Goal: Task Accomplishment & Management: Manage account settings

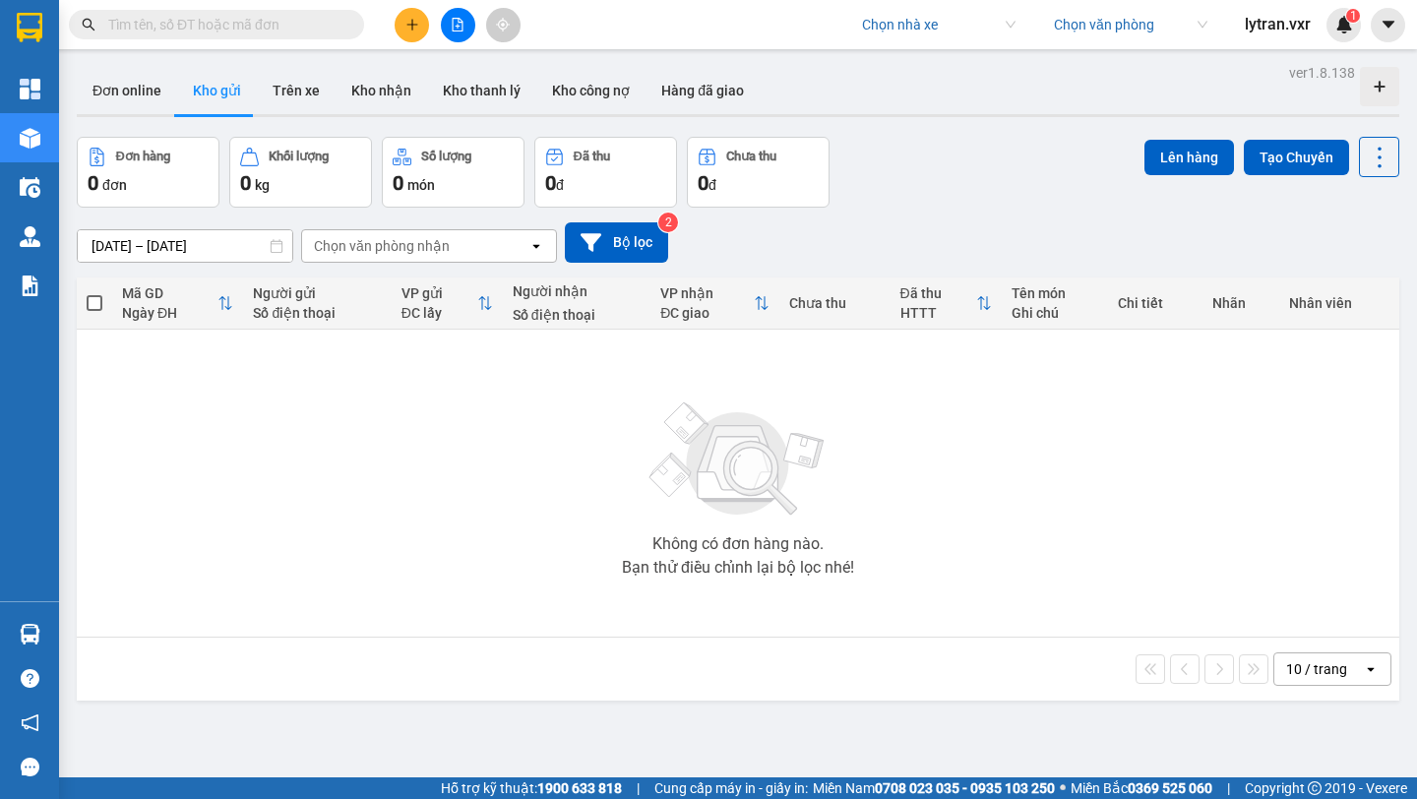
click at [1287, 21] on span "lytran.vxr" at bounding box center [1277, 24] width 97 height 25
click at [1270, 55] on span "Đăng xuất" at bounding box center [1300, 61] width 83 height 22
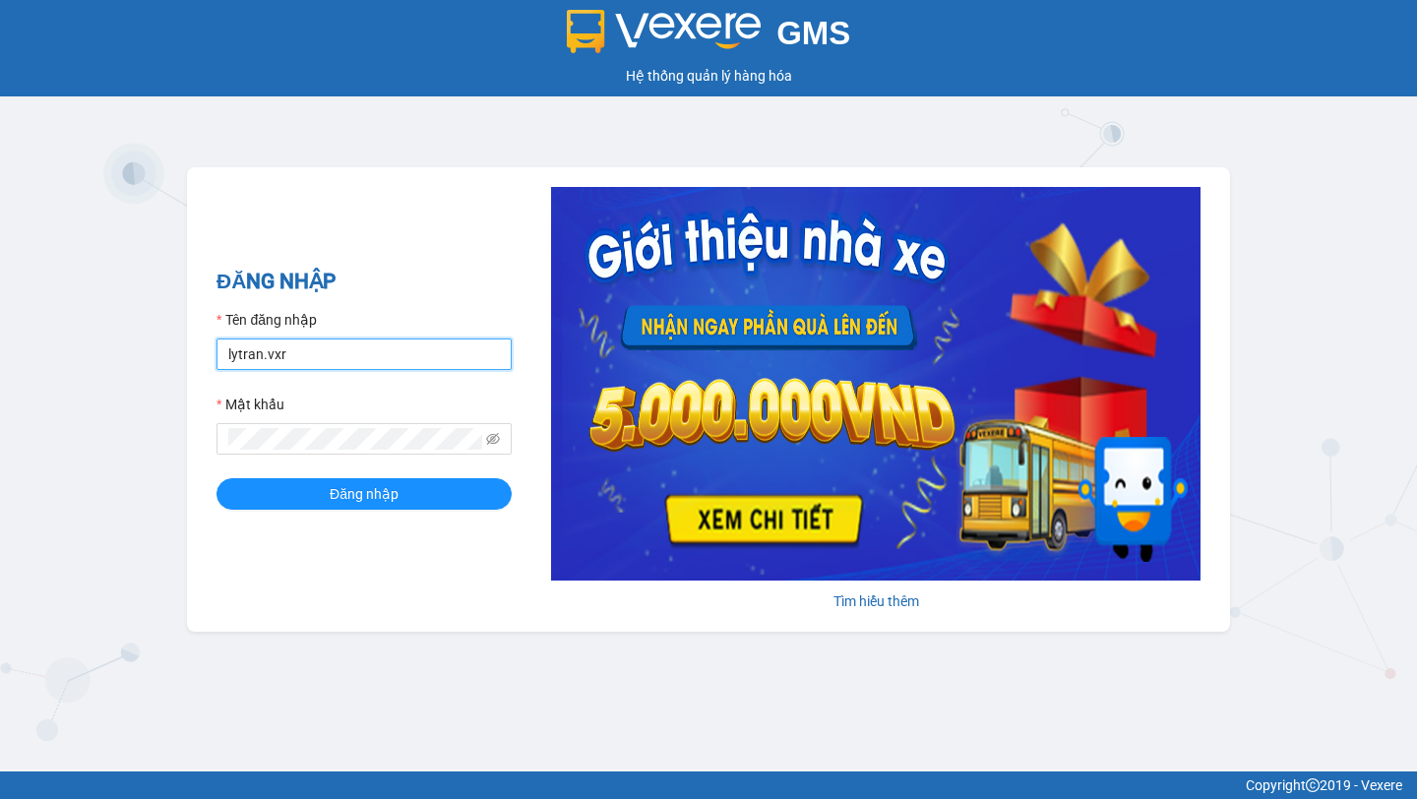
click at [399, 350] on input "lytran.vxr" at bounding box center [364, 354] width 295 height 31
paste input "test.viettanphat"
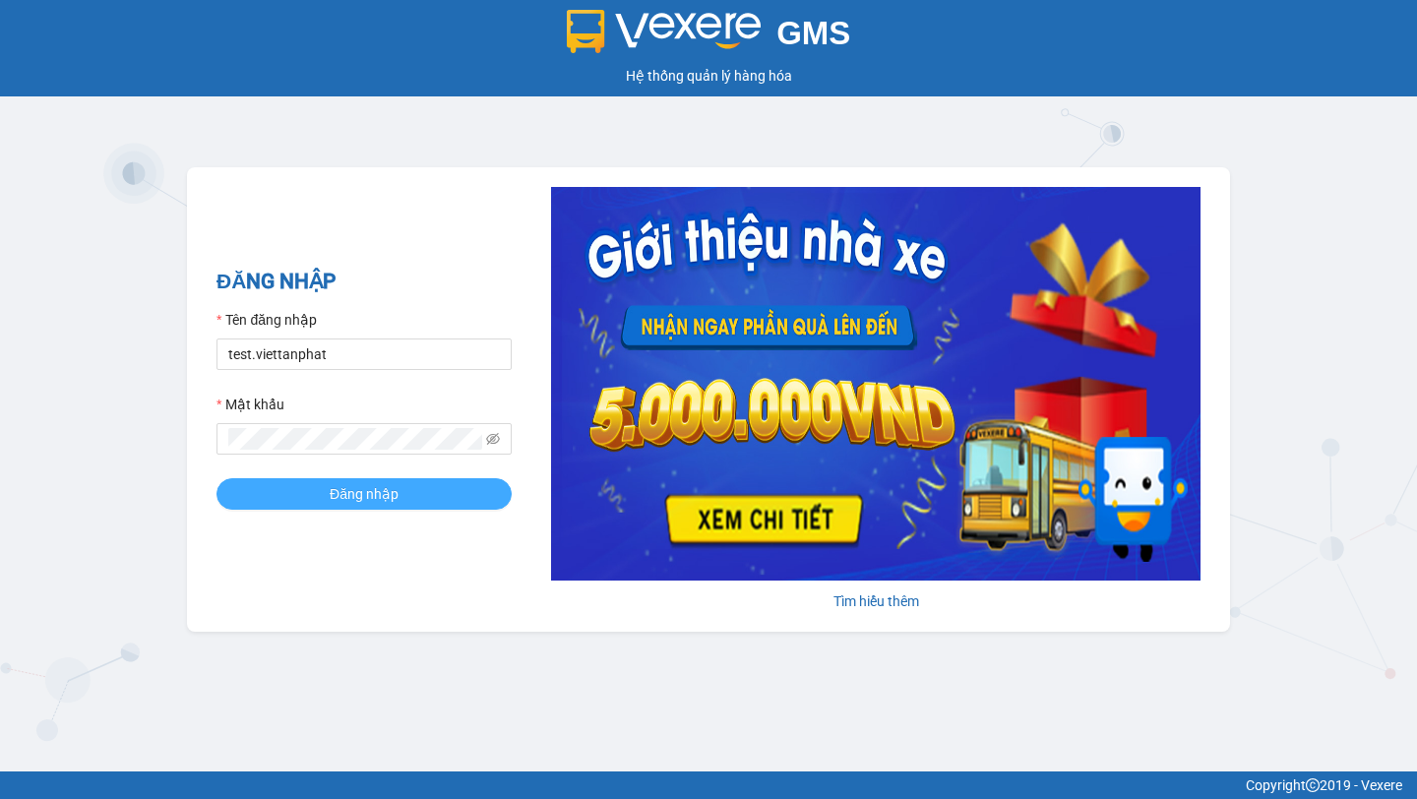
type input "test.viettanphat"
click at [370, 480] on button "Đăng nhập" at bounding box center [364, 493] width 295 height 31
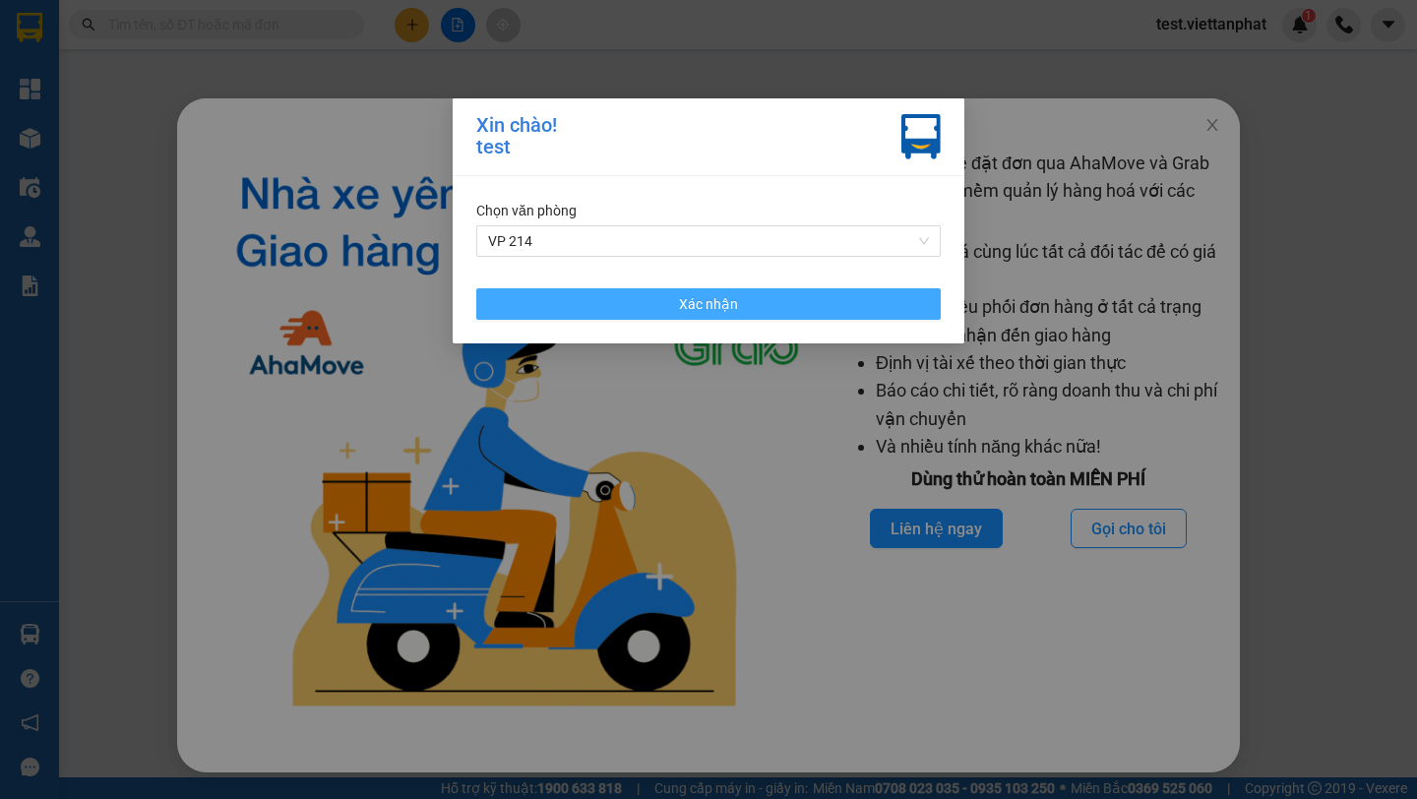
click at [772, 306] on button "Xác nhận" at bounding box center [708, 303] width 465 height 31
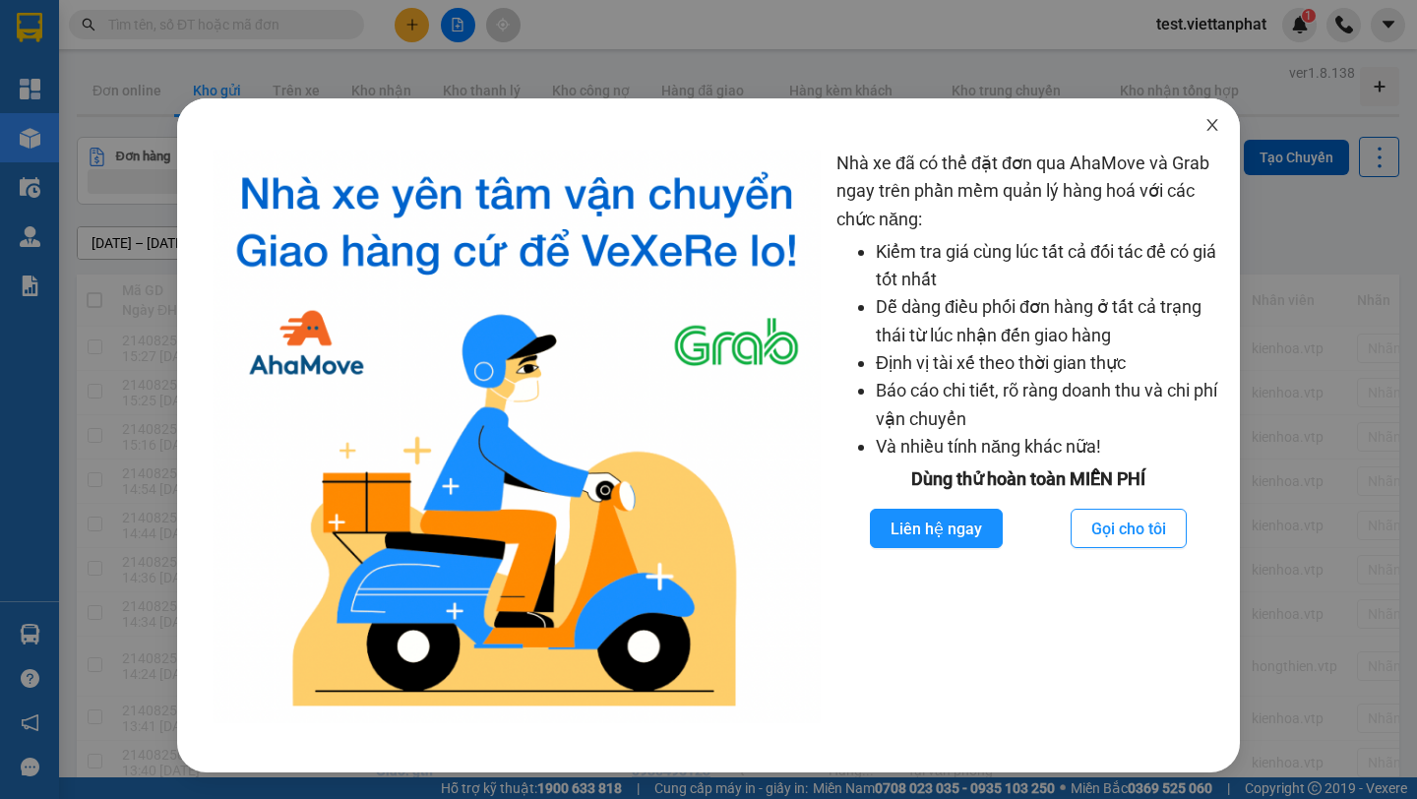
click at [1205, 129] on icon "close" at bounding box center [1213, 125] width 16 height 16
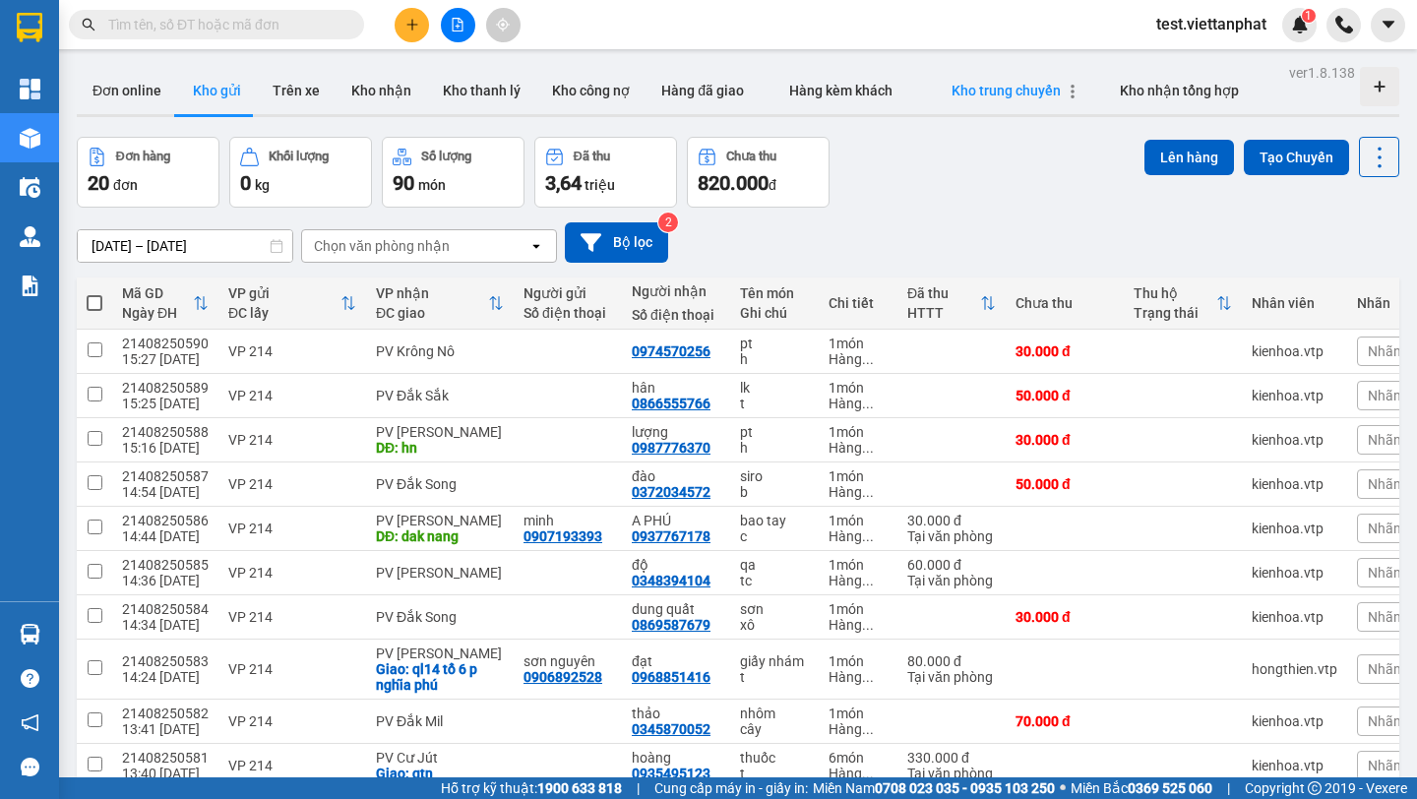
click at [952, 87] on span "Kho trung chuyển" at bounding box center [1006, 91] width 109 height 16
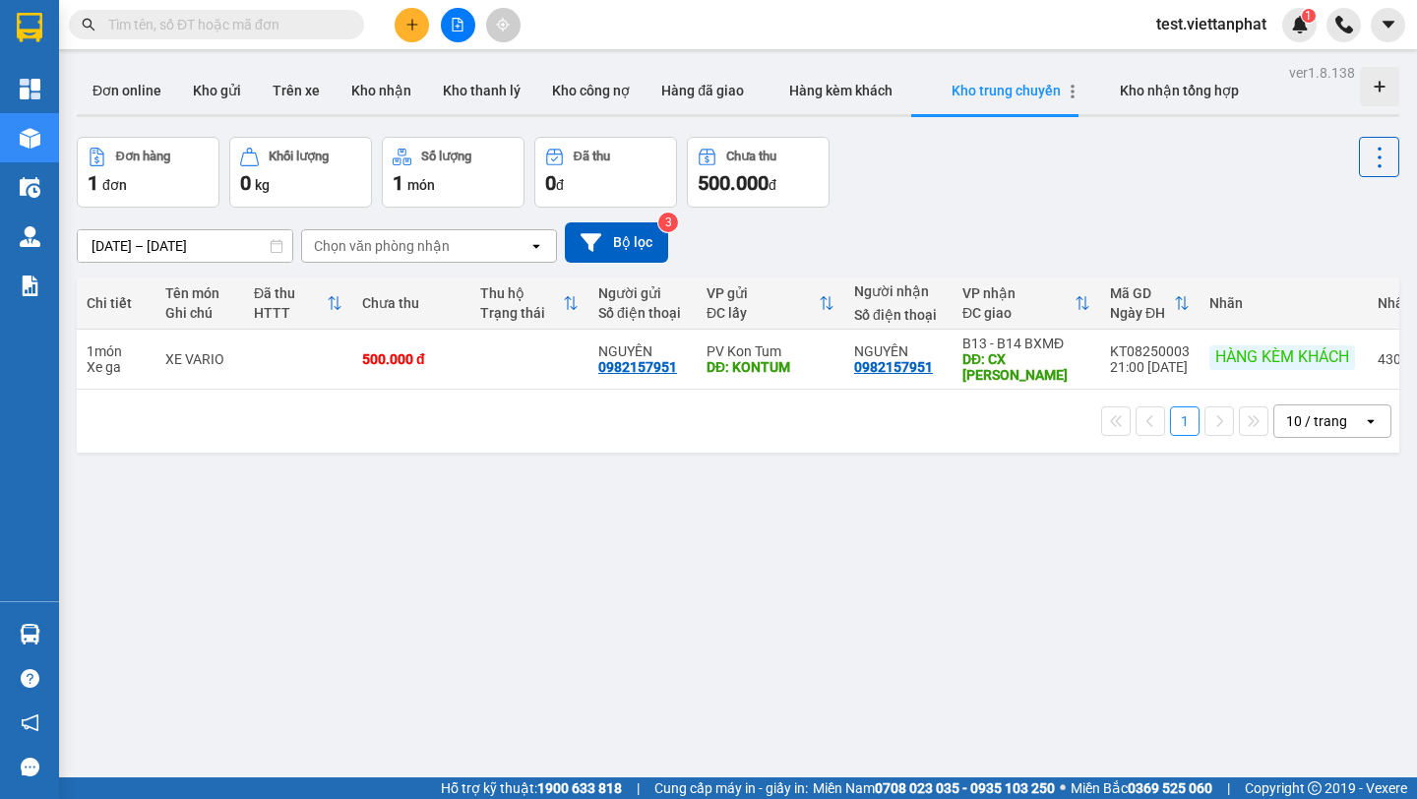
click at [1071, 92] on icon "button" at bounding box center [1073, 92] width 4 height 14
click at [1125, 105] on span "Chỉnh sửa" at bounding box center [1151, 99] width 62 height 20
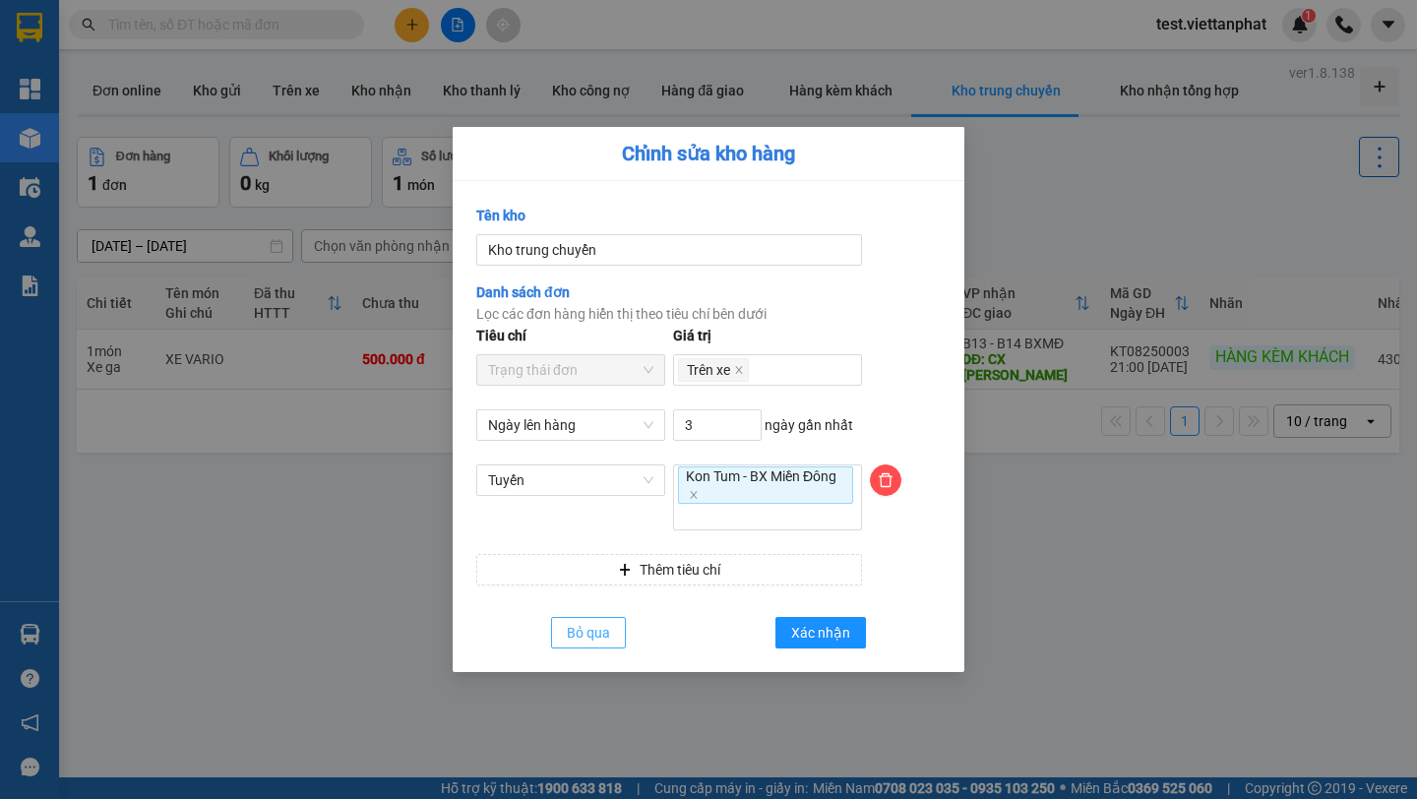
click at [588, 644] on button "Bỏ qua" at bounding box center [588, 632] width 75 height 31
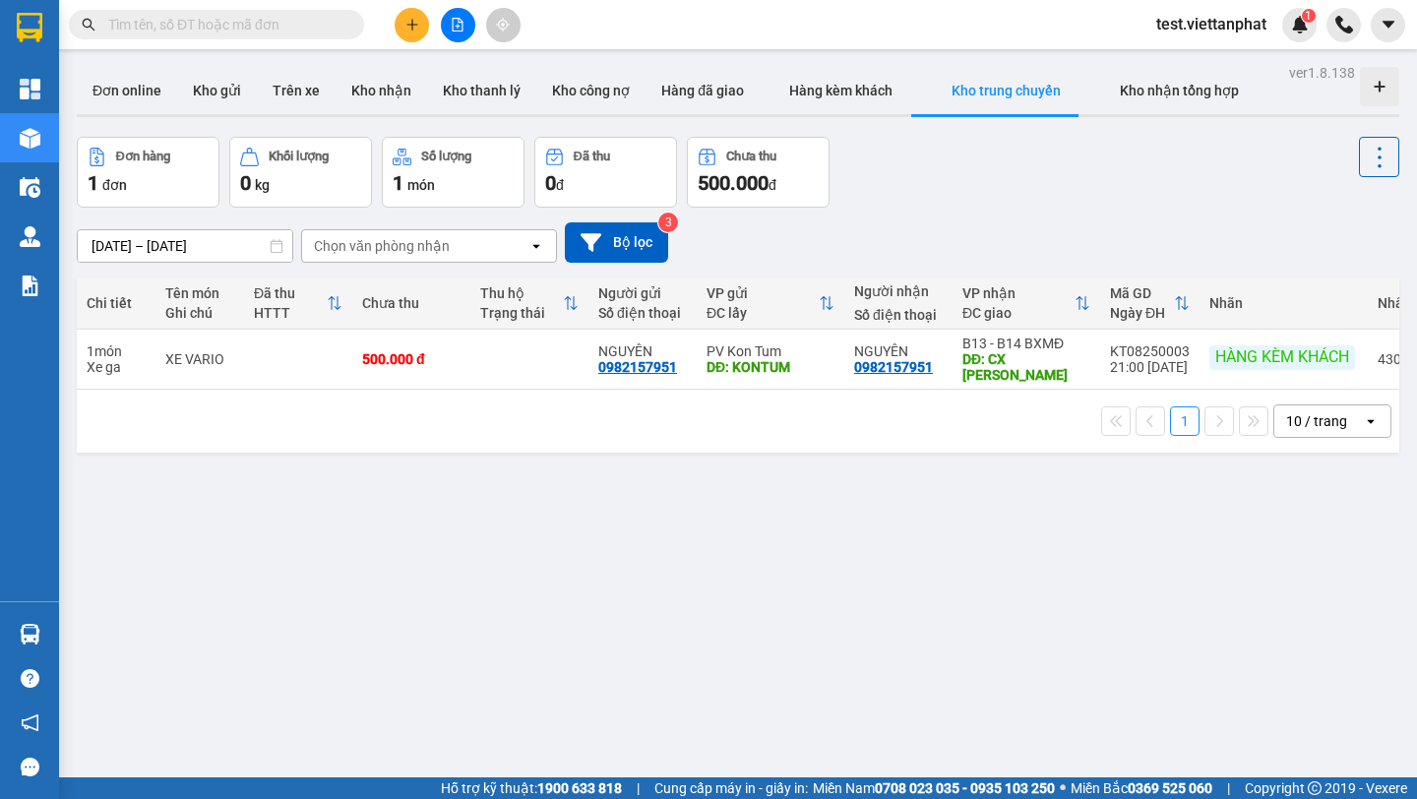
click at [246, 14] on input "text" at bounding box center [224, 25] width 232 height 22
paste input "BD08250231"
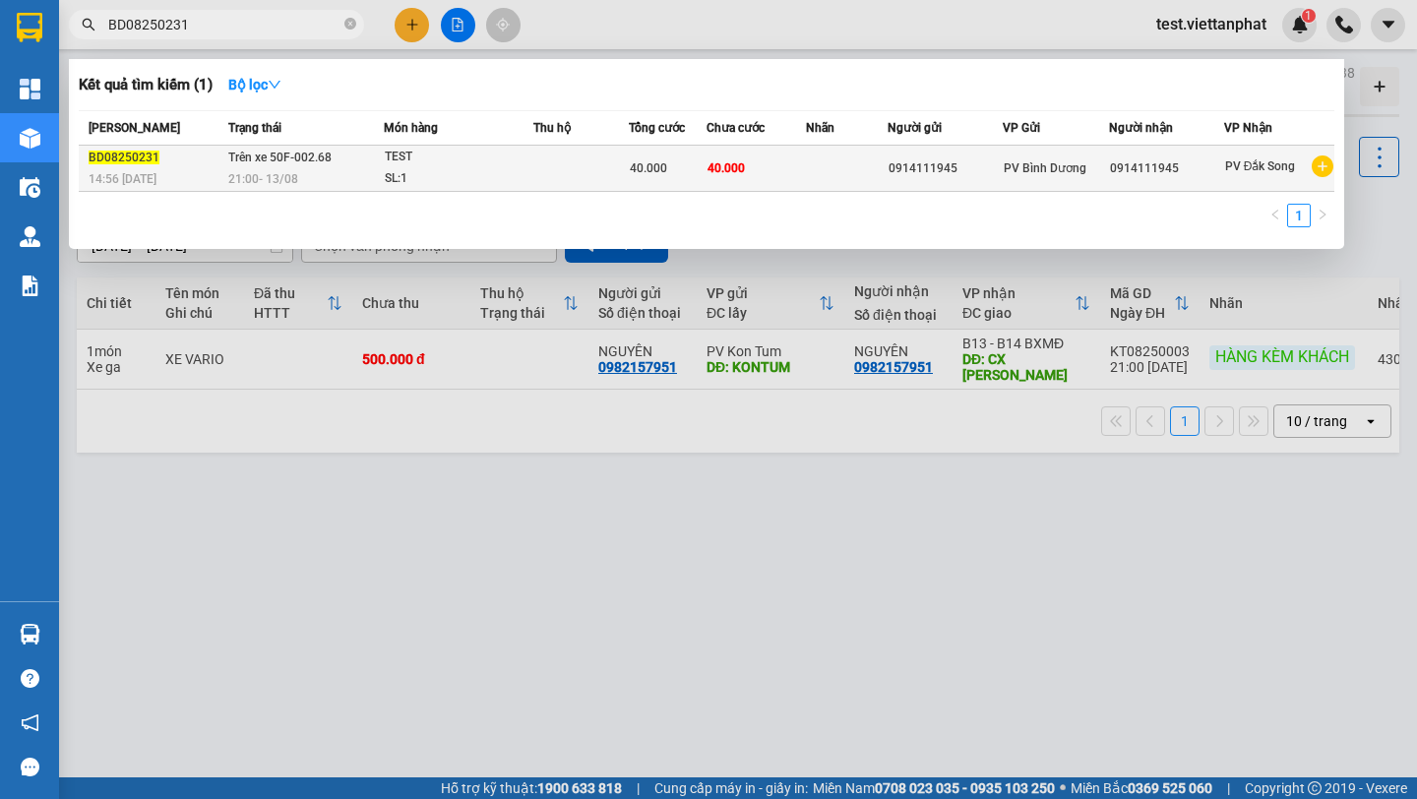
type input "BD08250231"
click at [387, 174] on div "SL: 1" at bounding box center [459, 179] width 148 height 22
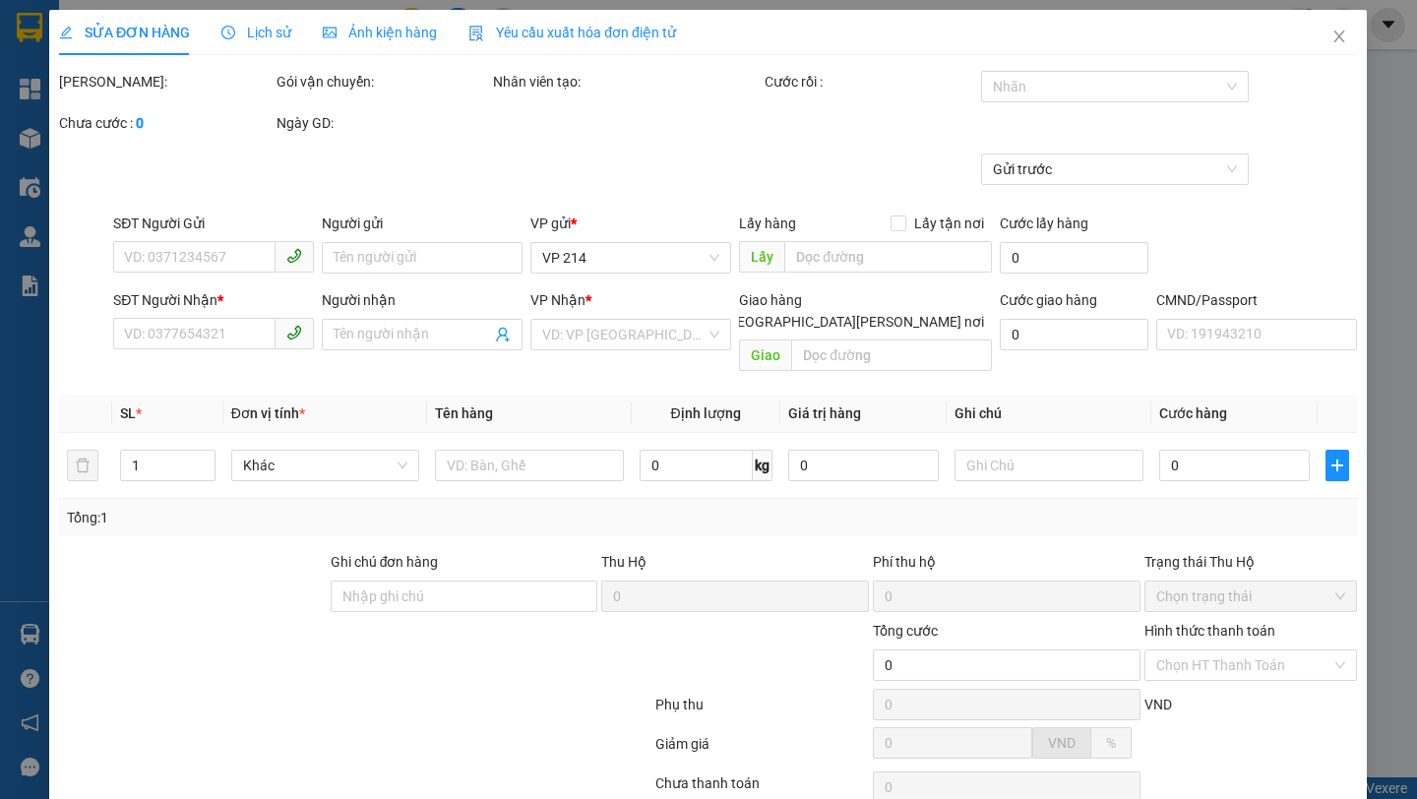
type input "0914111945"
type input "40.000"
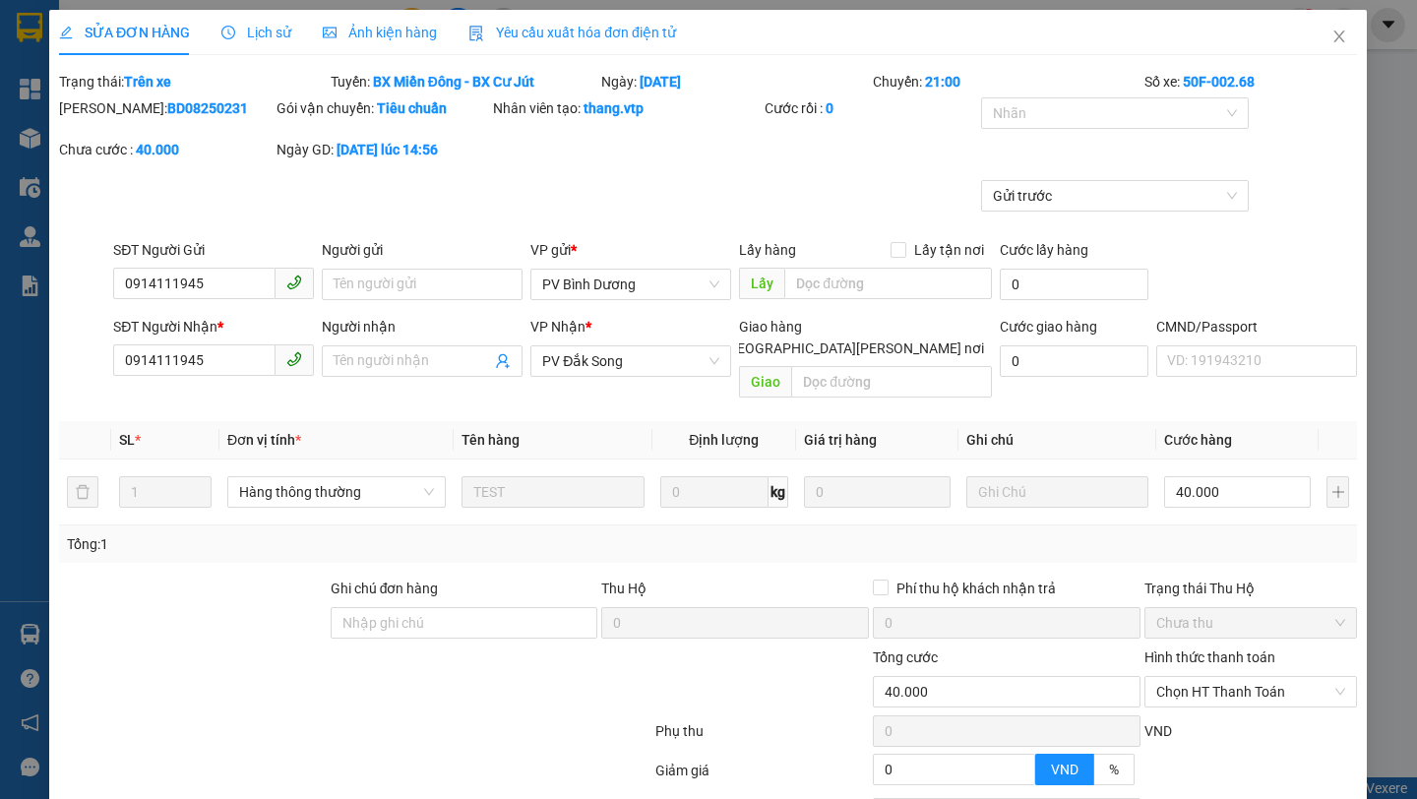
type input "2.000"
click at [263, 33] on span "Lịch sử" at bounding box center [257, 33] width 70 height 16
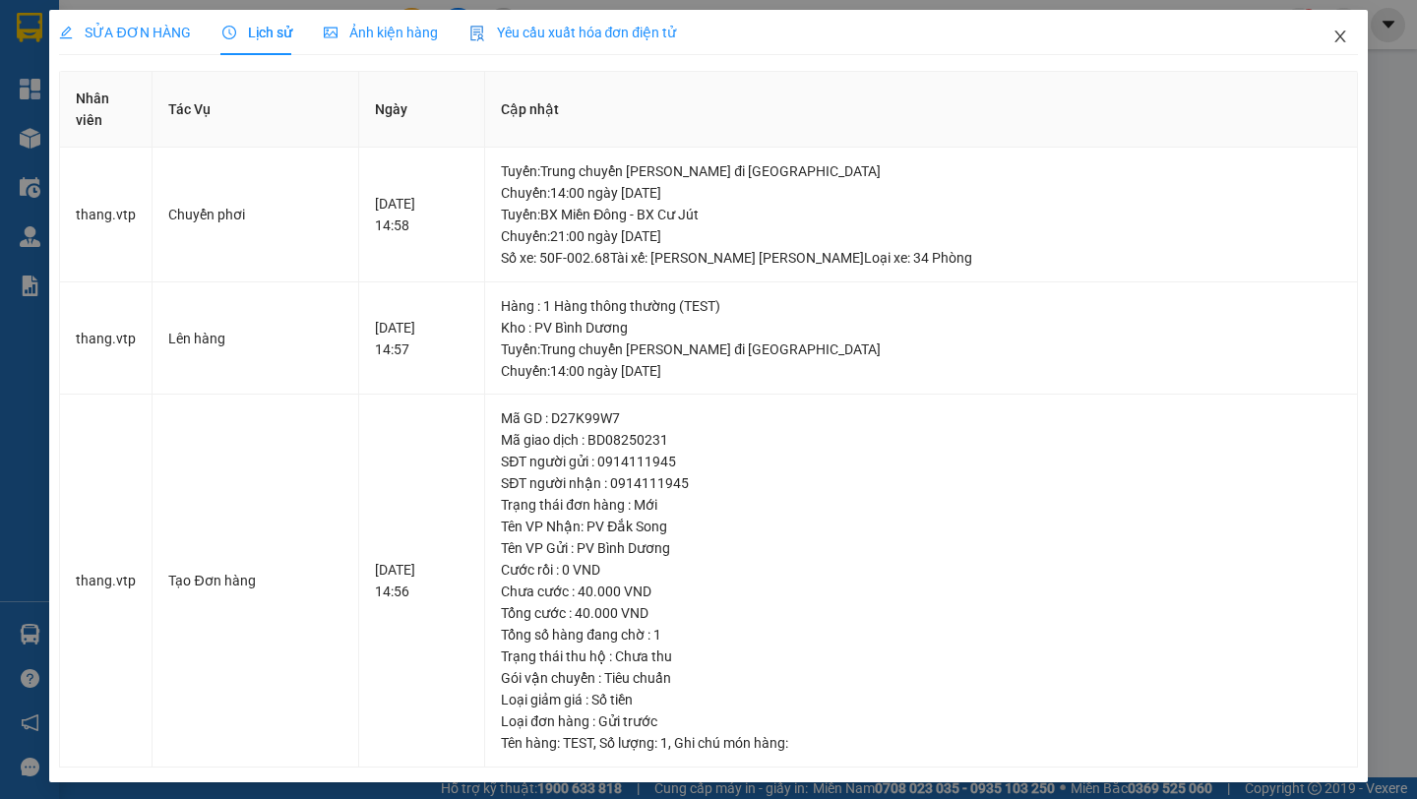
click at [1342, 27] on span "Close" at bounding box center [1340, 37] width 55 height 55
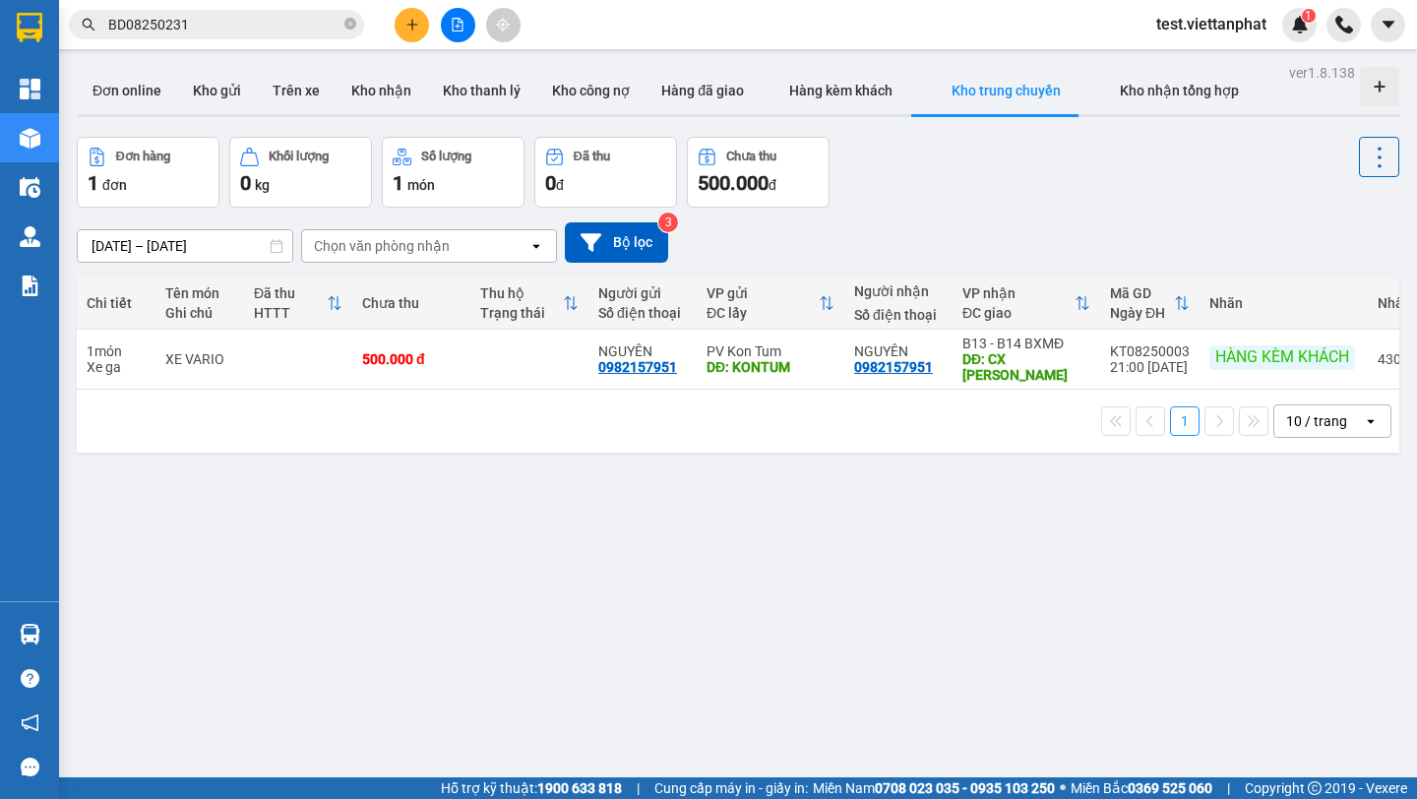
click at [287, 32] on input "BD08250231" at bounding box center [224, 25] width 232 height 22
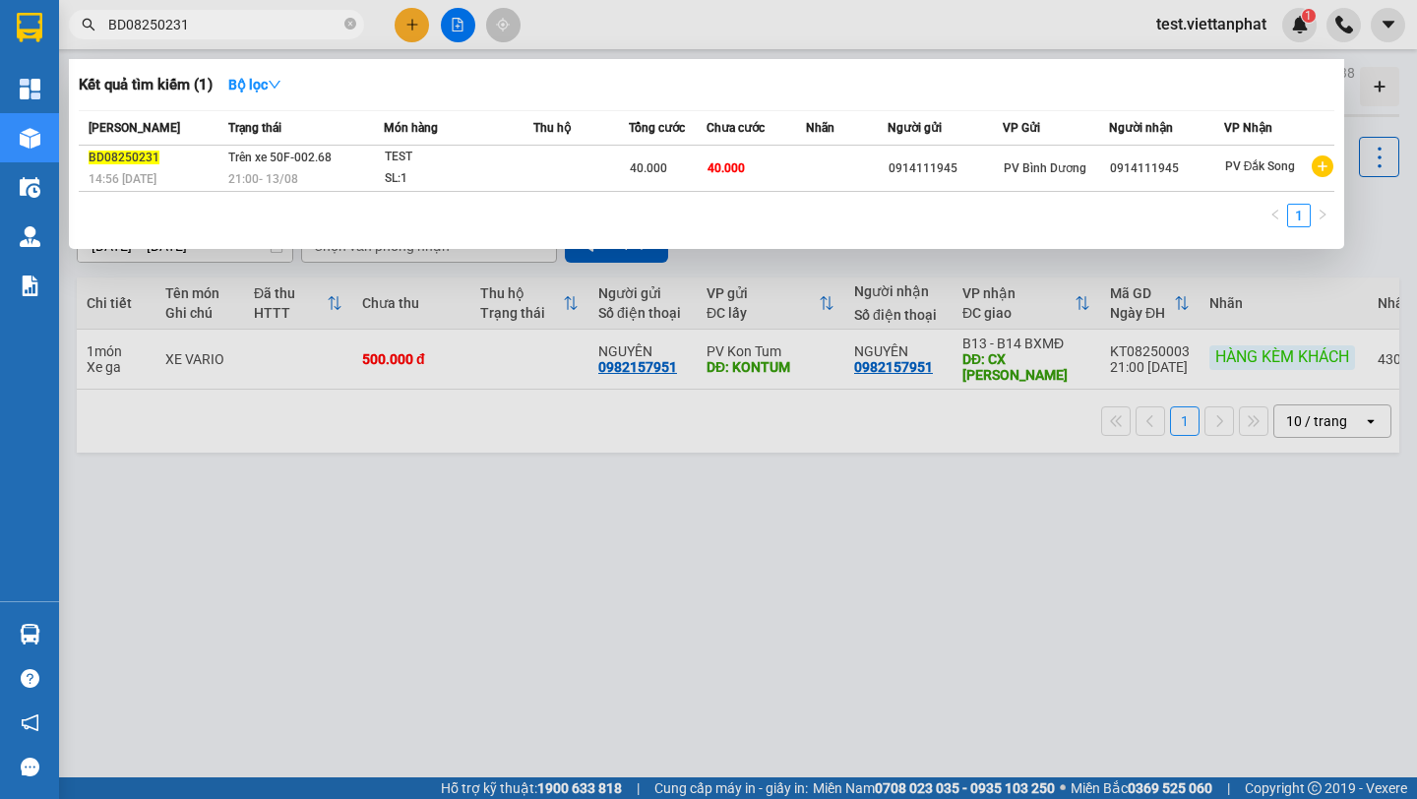
click at [560, 441] on div at bounding box center [708, 399] width 1417 height 799
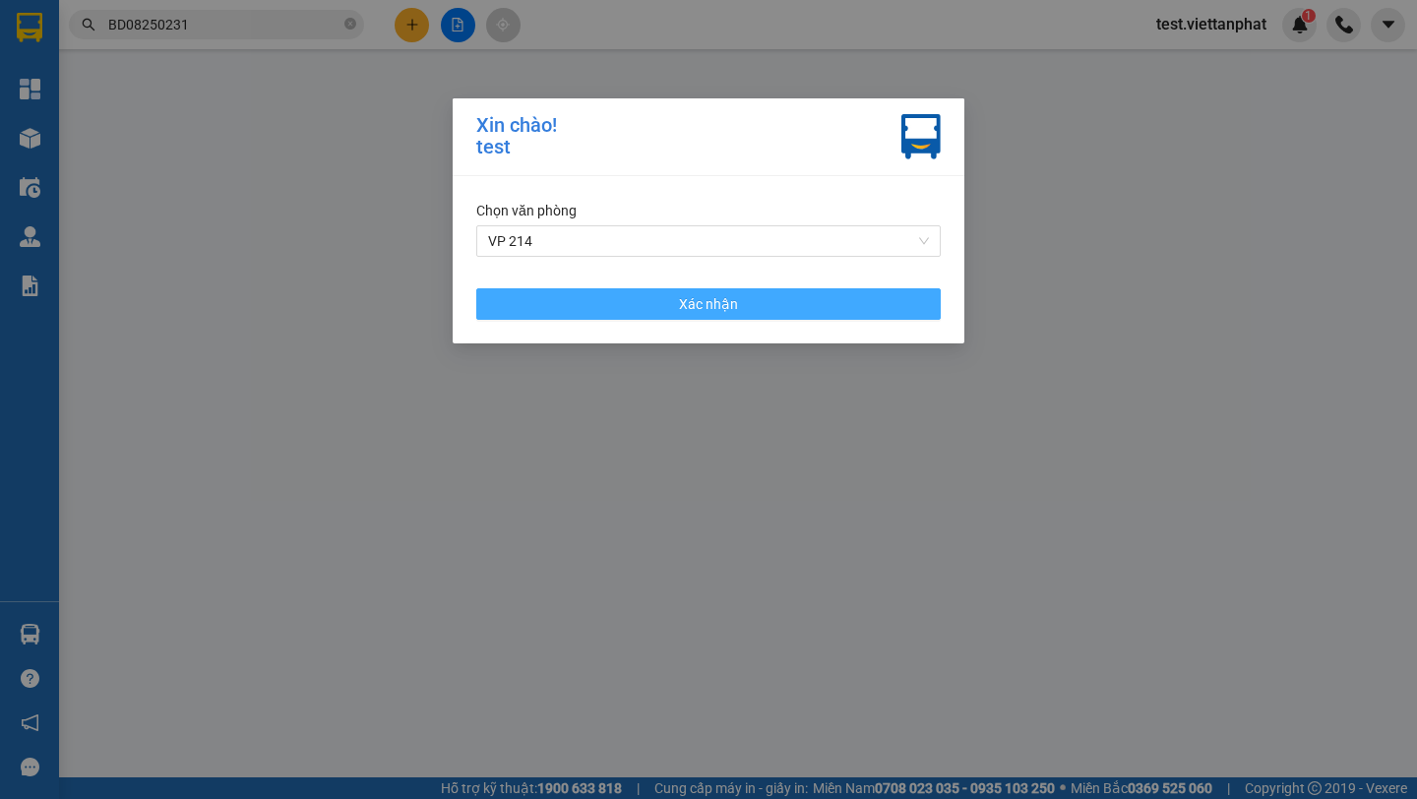
click at [795, 307] on button "Xác nhận" at bounding box center [708, 303] width 465 height 31
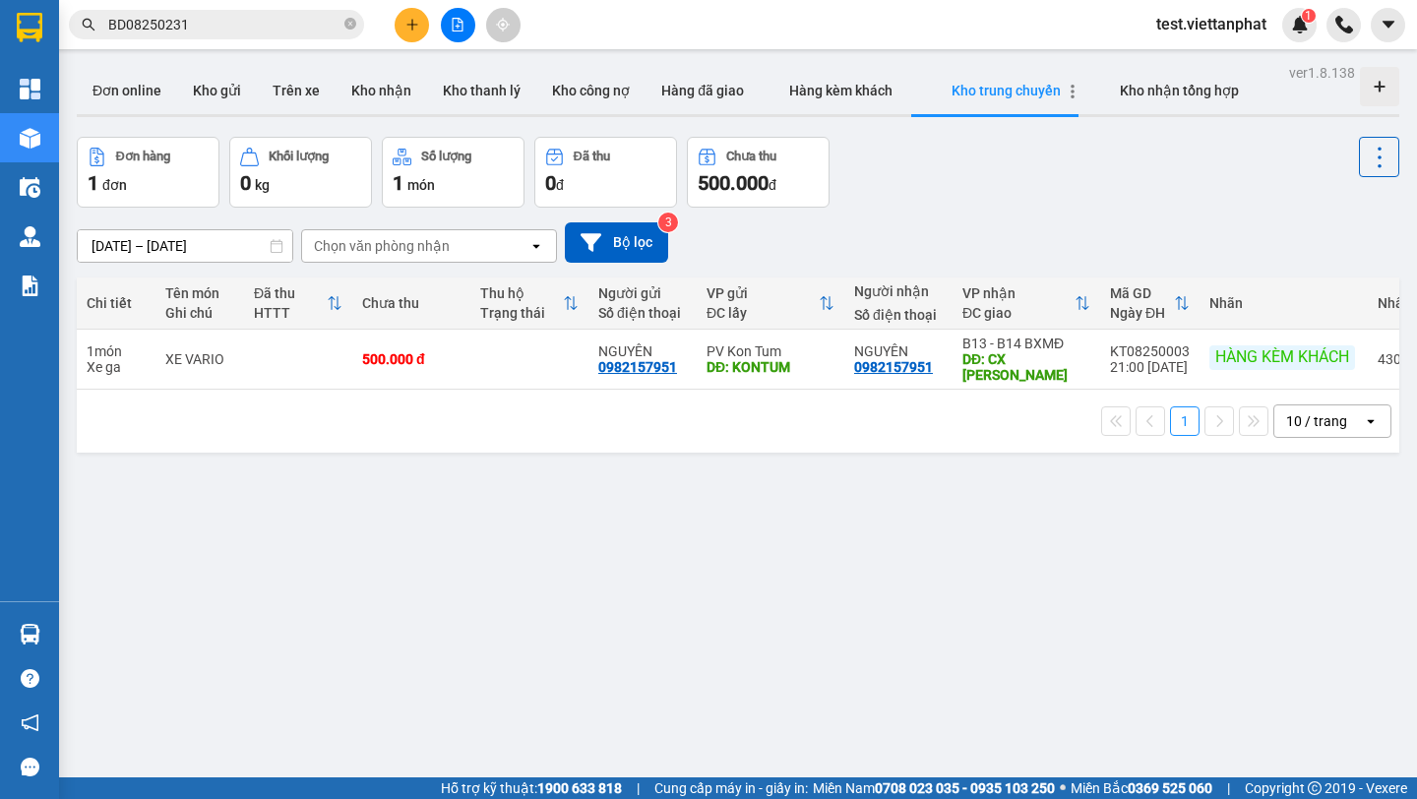
click at [1066, 93] on icon "button" at bounding box center [1073, 92] width 14 height 14
click at [1109, 94] on icon "Menu" at bounding box center [1103, 99] width 14 height 14
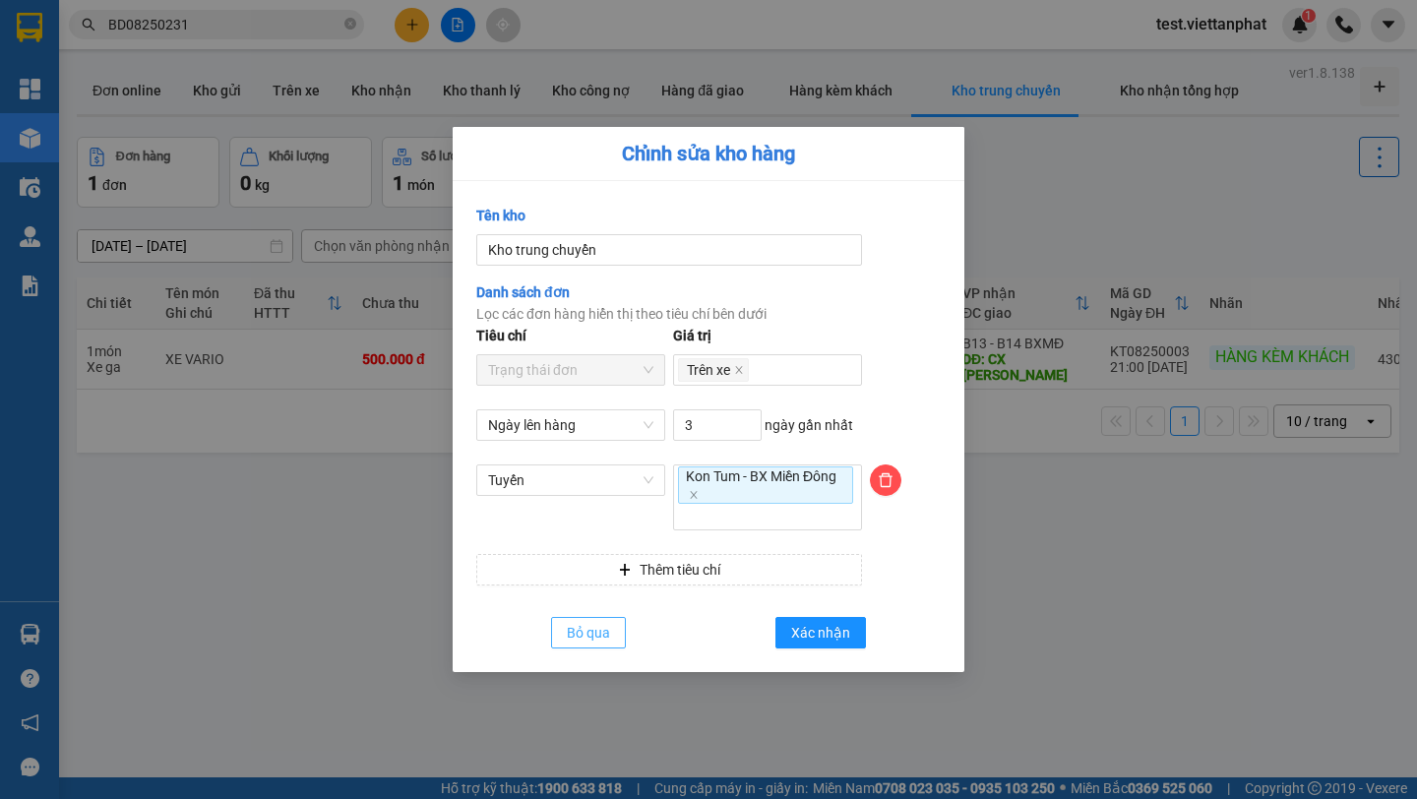
click at [610, 638] on span "Bỏ qua" at bounding box center [588, 633] width 43 height 22
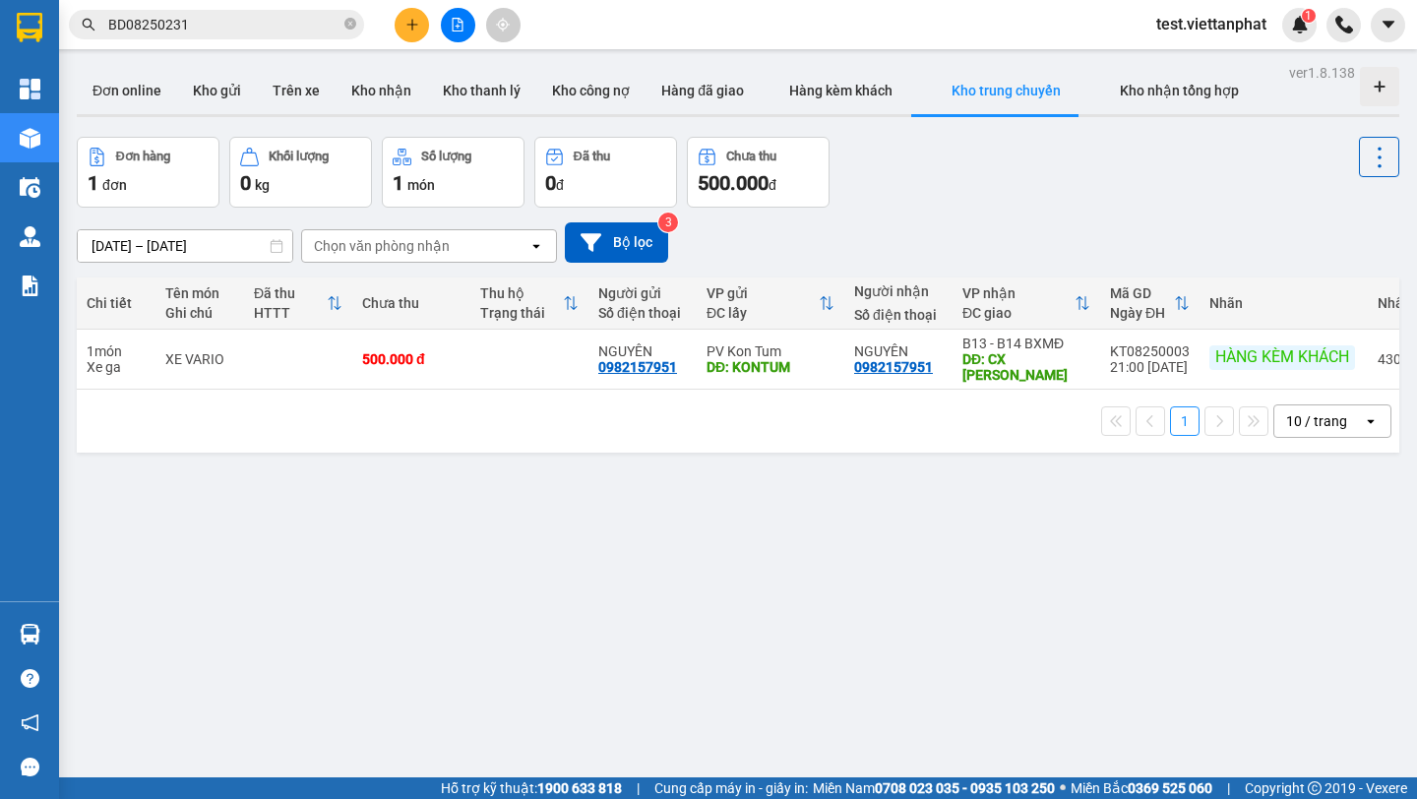
click at [260, 31] on input "BD08250231" at bounding box center [224, 25] width 232 height 22
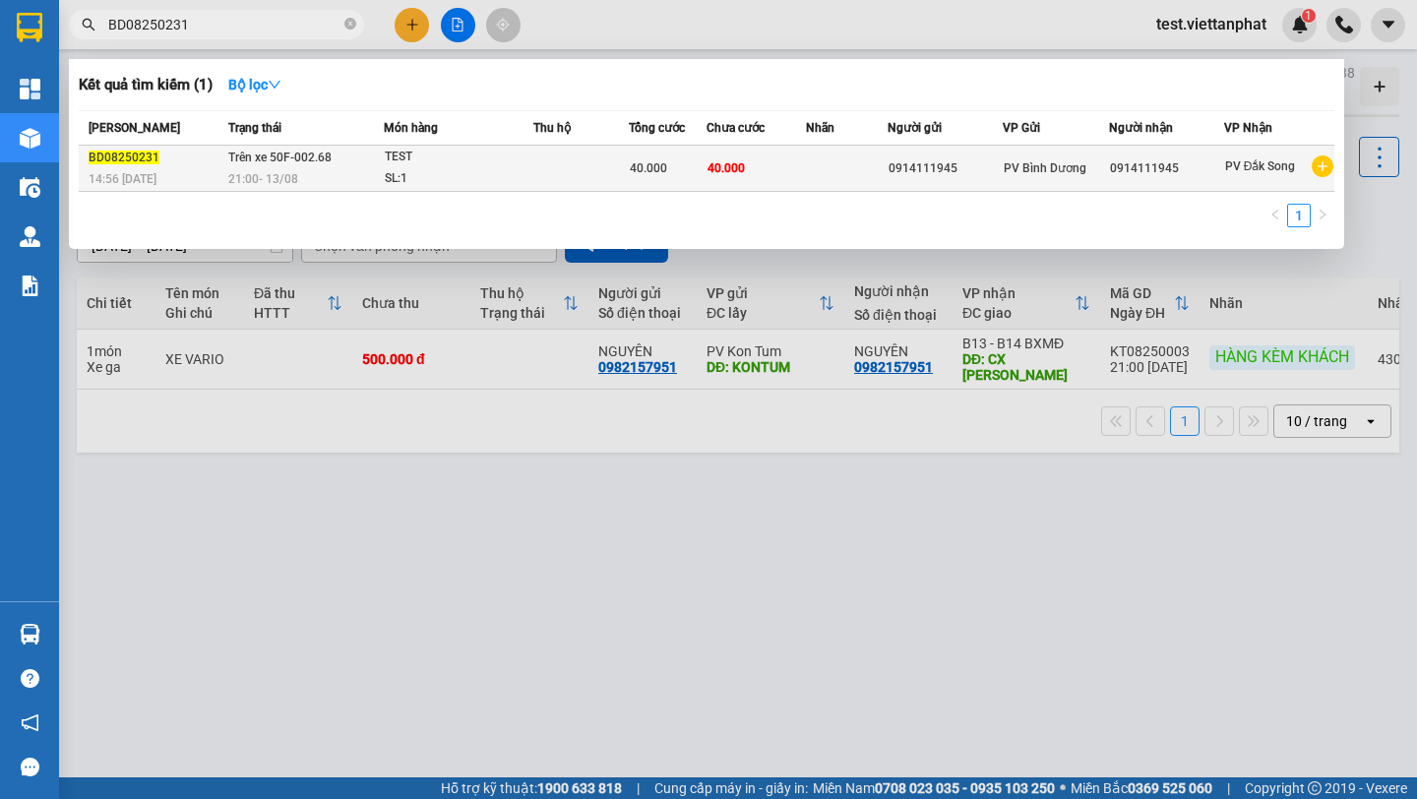
click at [346, 166] on td "Trên xe 50F-002.68 21:00 - 13/08" at bounding box center [303, 169] width 160 height 46
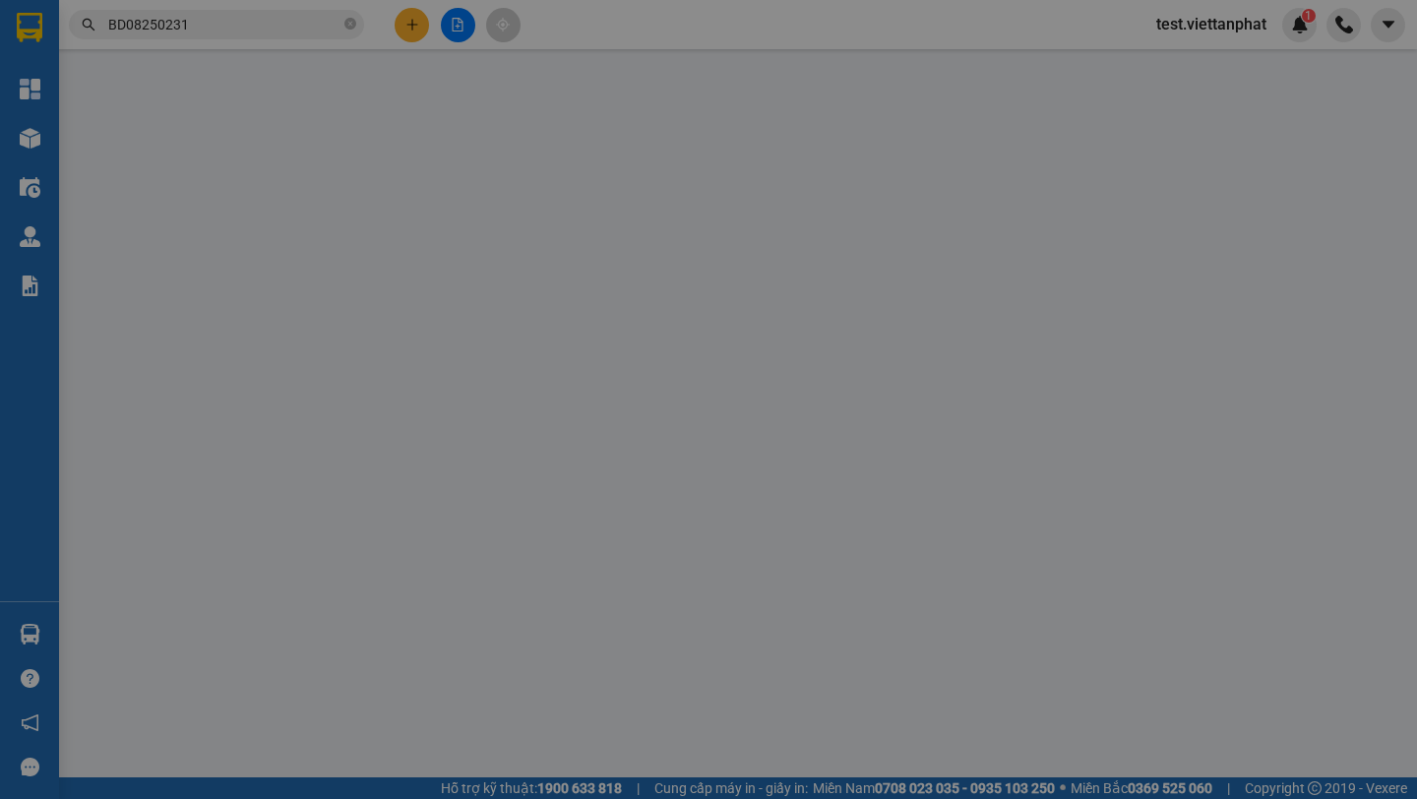
type input "0914111945"
type input "40.000"
type input "2.000"
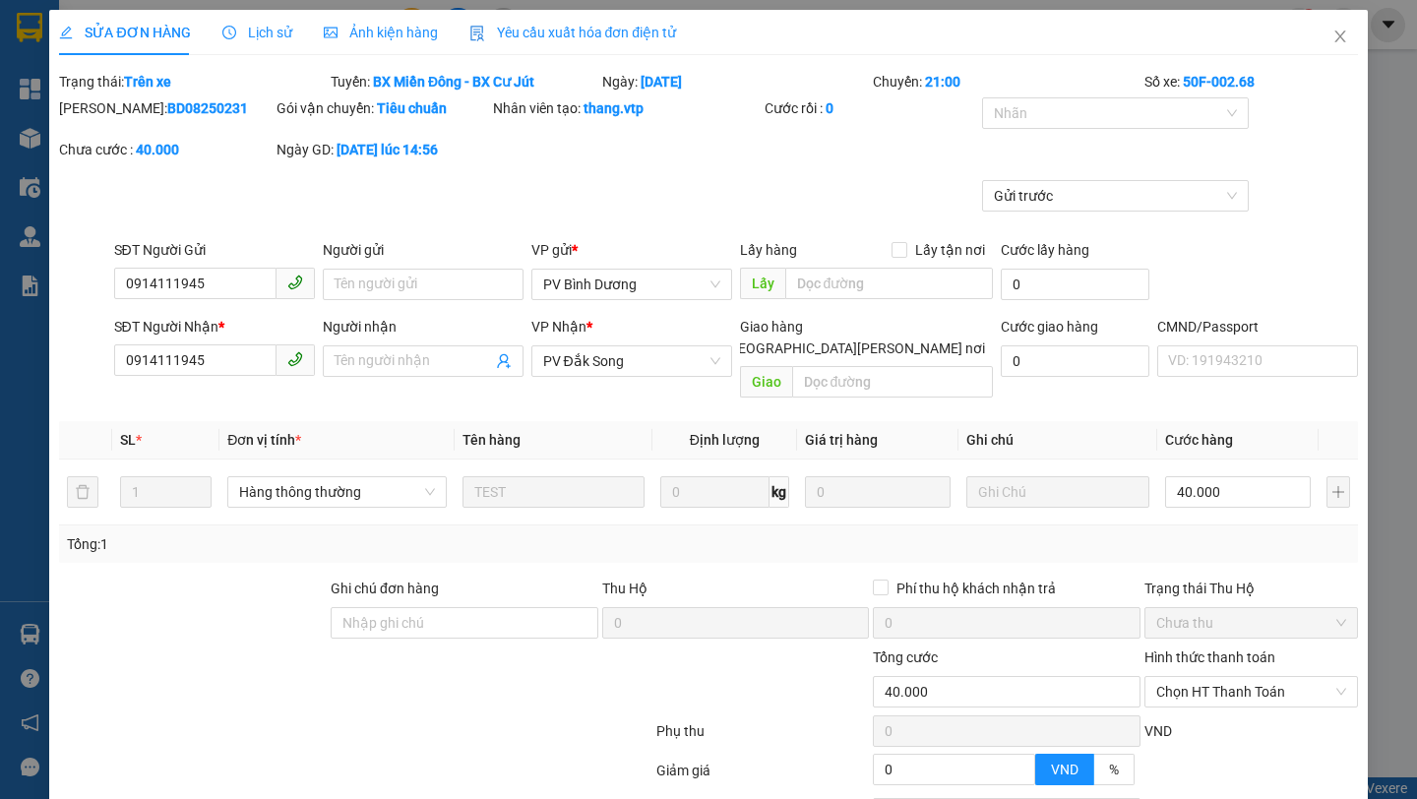
click at [265, 40] on div "Lịch sử" at bounding box center [257, 33] width 70 height 22
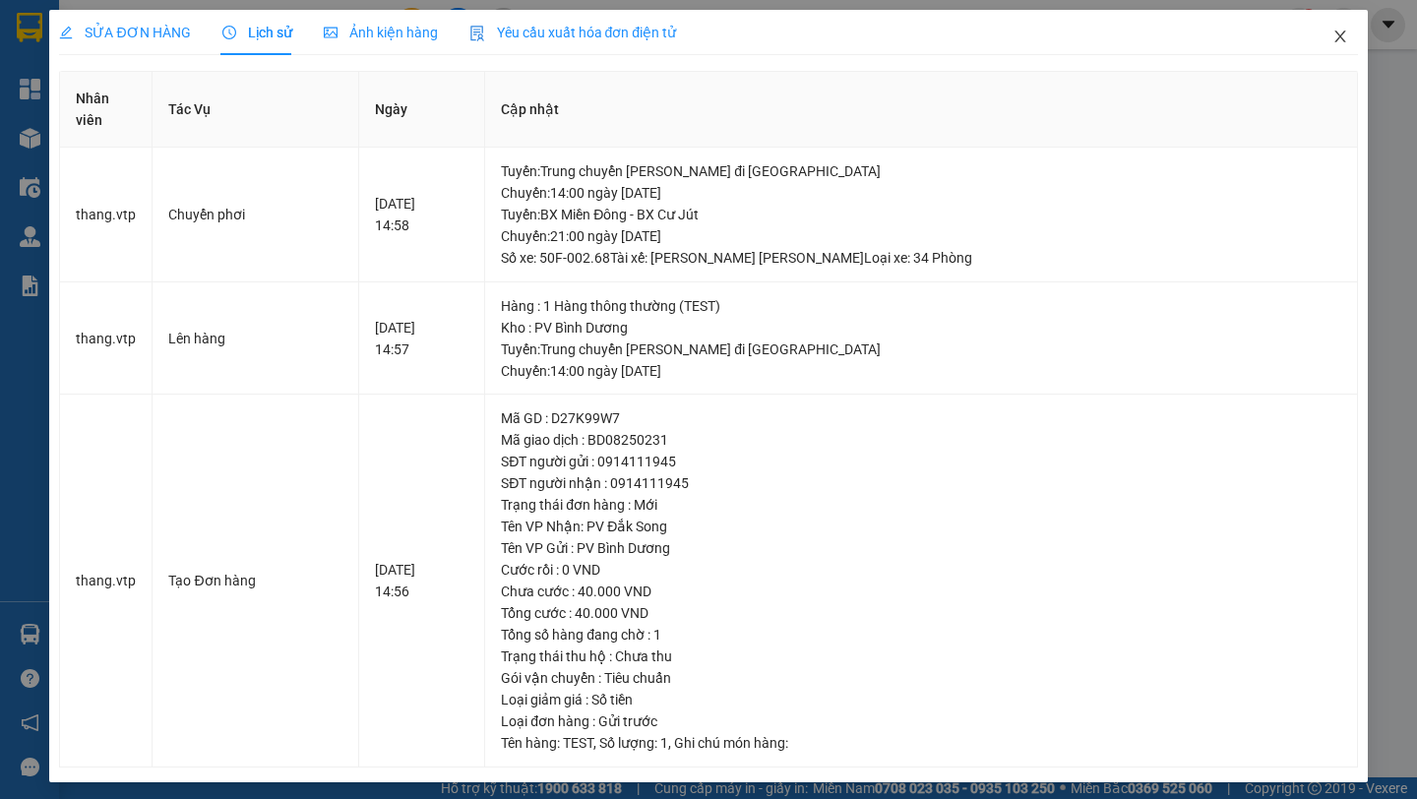
click at [1346, 25] on span "Close" at bounding box center [1340, 37] width 55 height 55
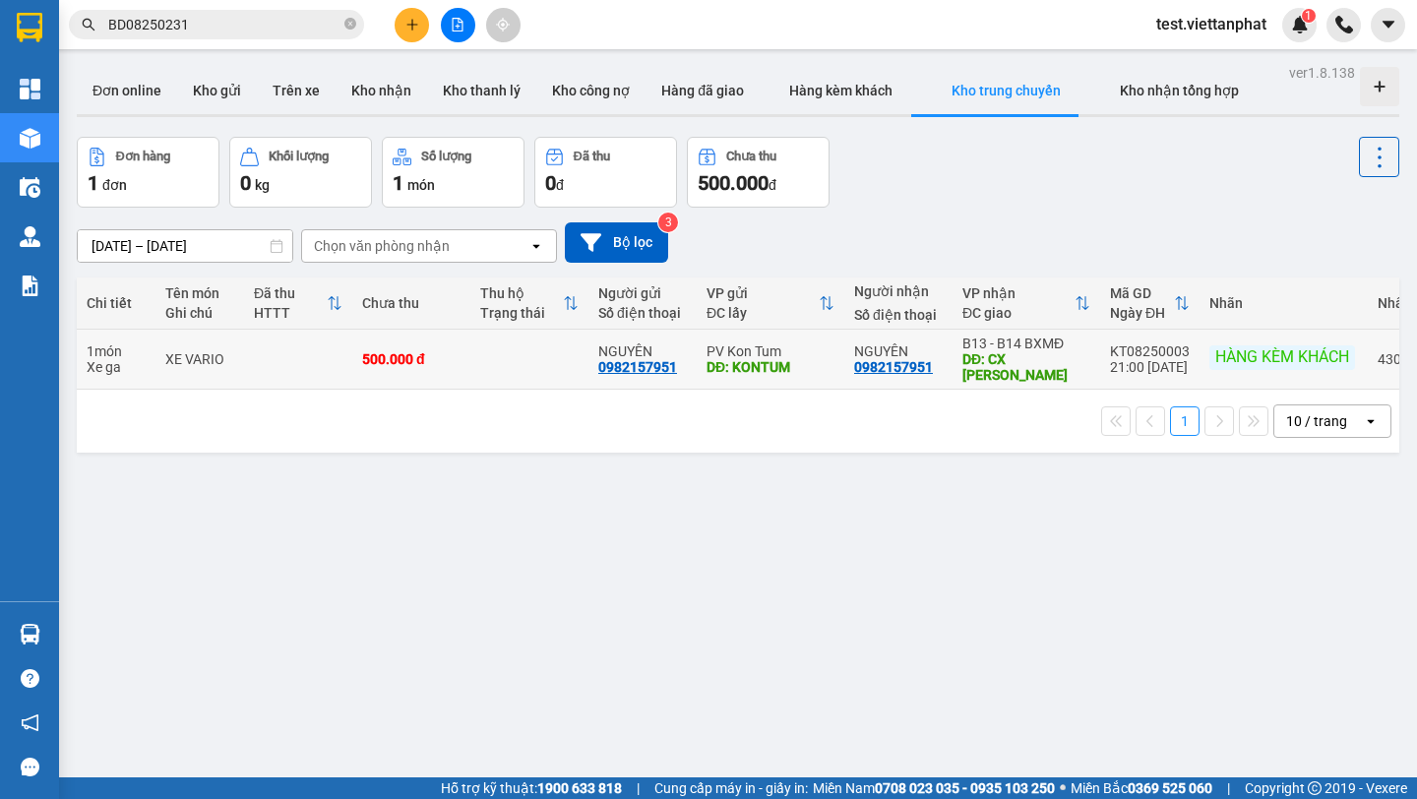
click at [1160, 344] on div "KT08250003" at bounding box center [1150, 352] width 80 height 16
copy div "KT08250003"
click at [228, 16] on input "BD08250231" at bounding box center [224, 25] width 232 height 22
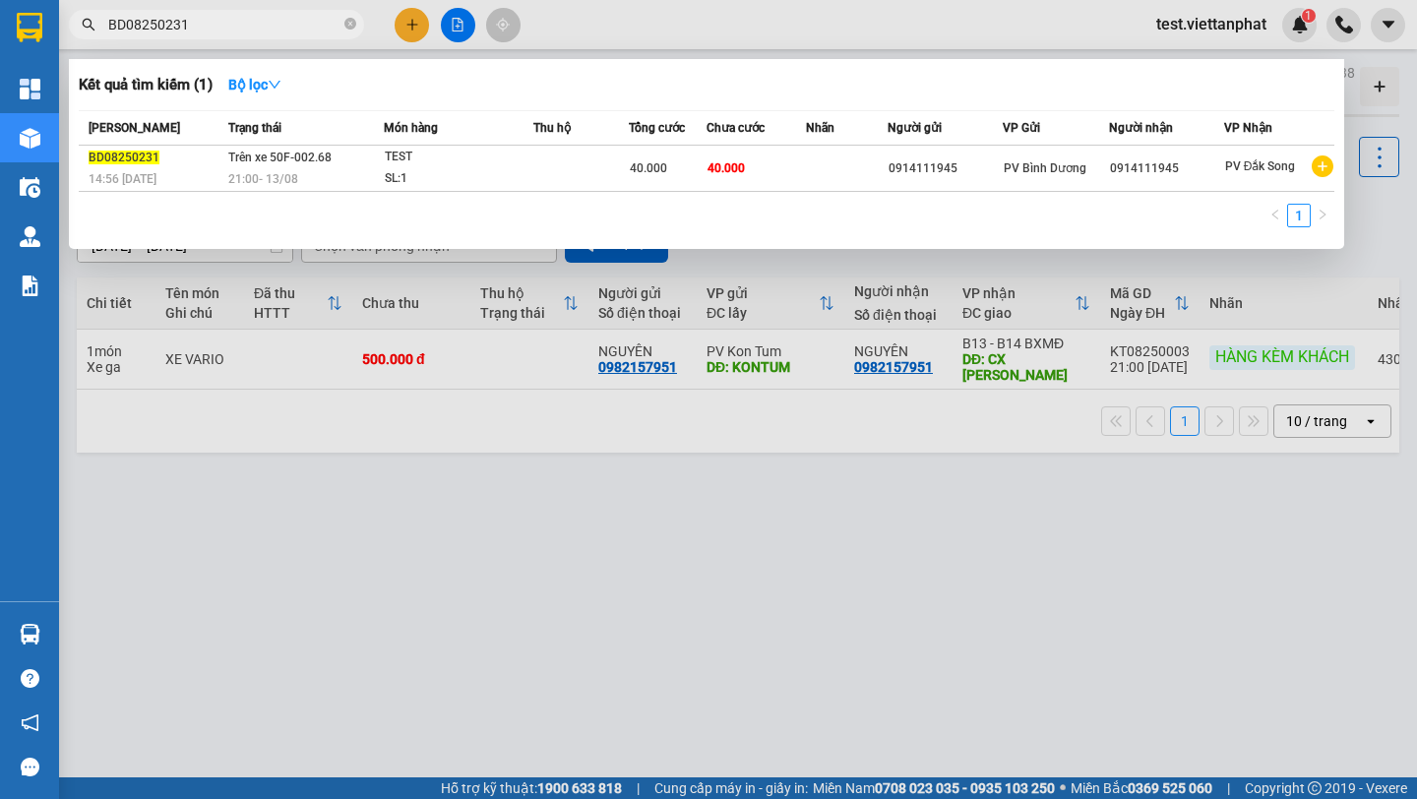
click at [228, 16] on input "BD08250231" at bounding box center [224, 25] width 232 height 22
paste input "KT08250003"
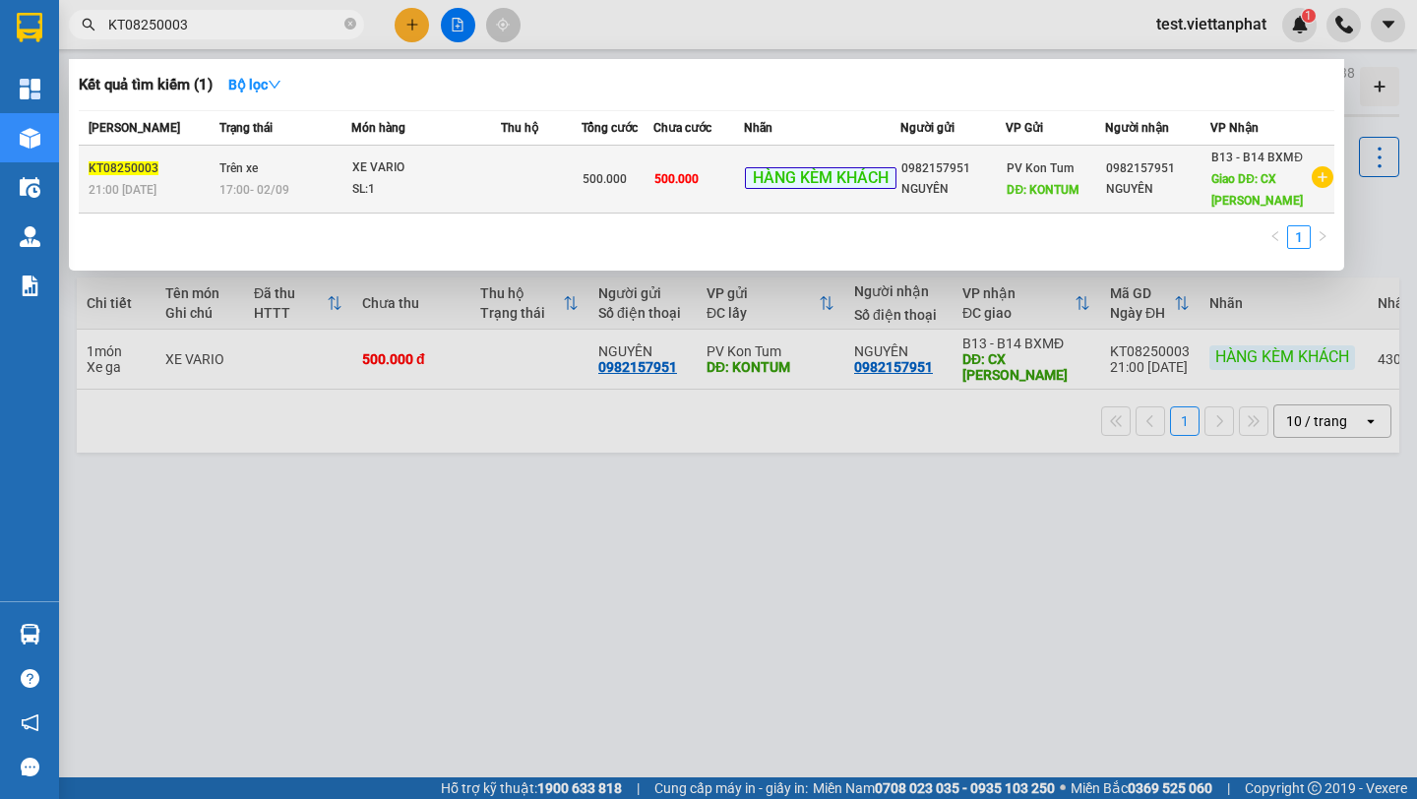
type input "KT08250003"
click at [337, 193] on div "17:00 - 02/09" at bounding box center [284, 190] width 130 height 22
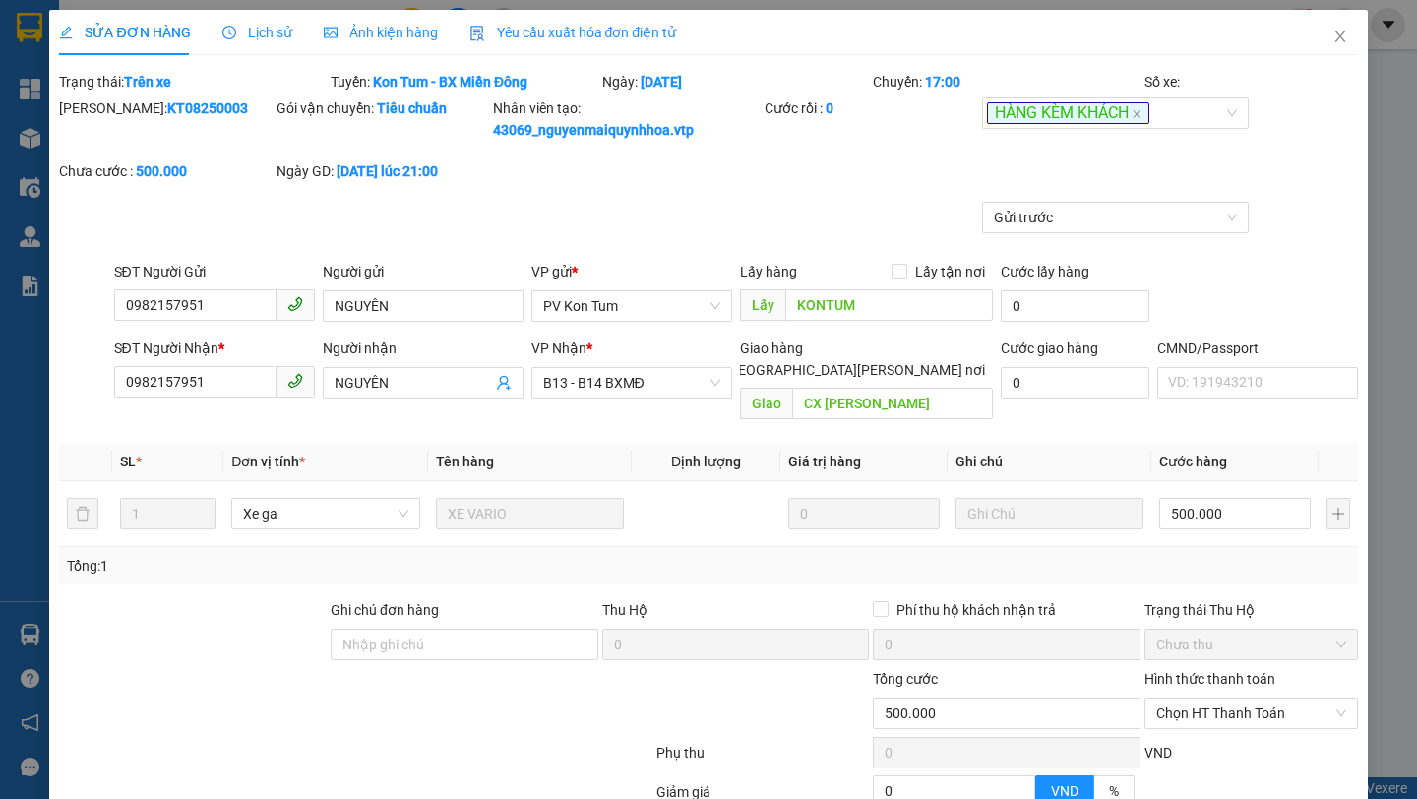
click at [244, 31] on span "Lịch sử" at bounding box center [257, 33] width 70 height 16
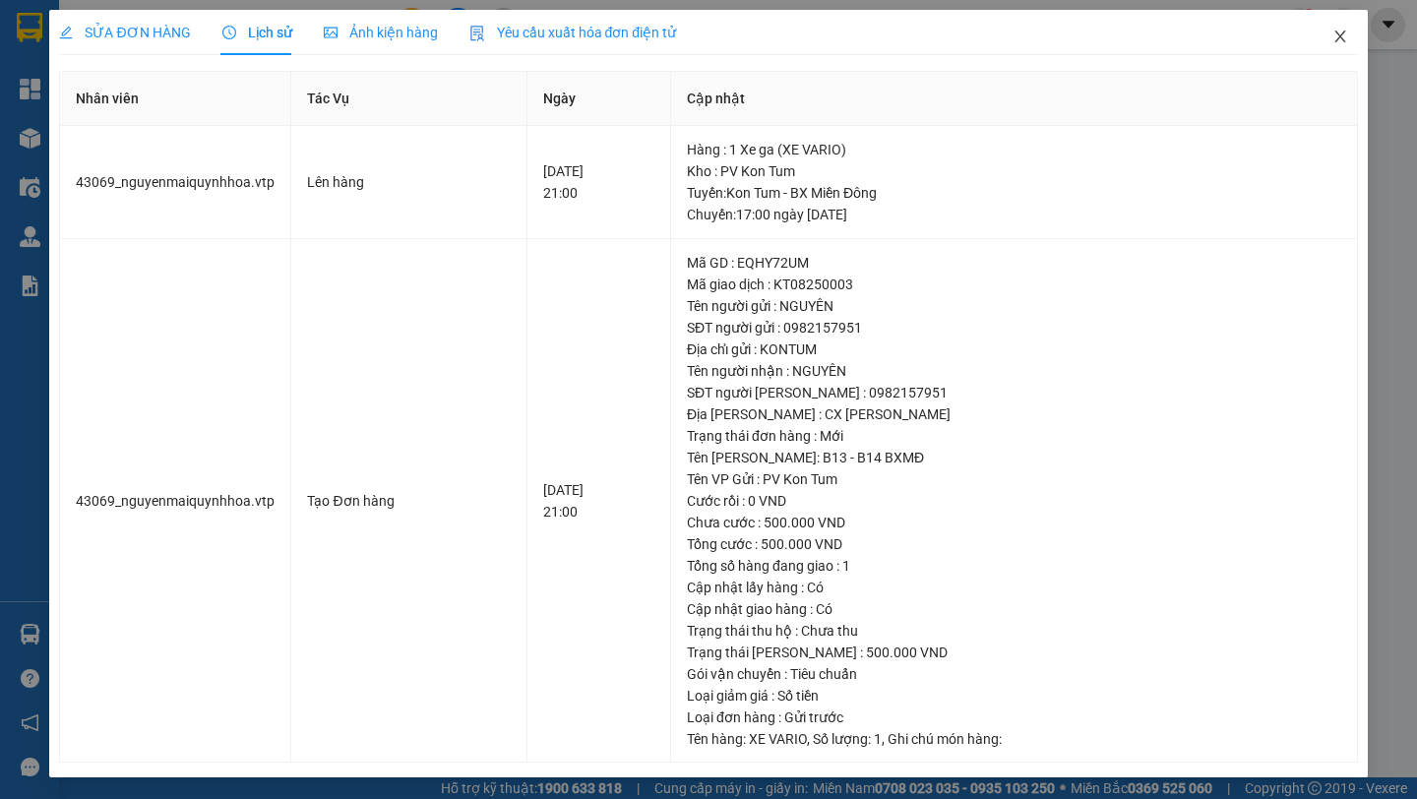
click at [1351, 36] on span "Close" at bounding box center [1340, 37] width 55 height 55
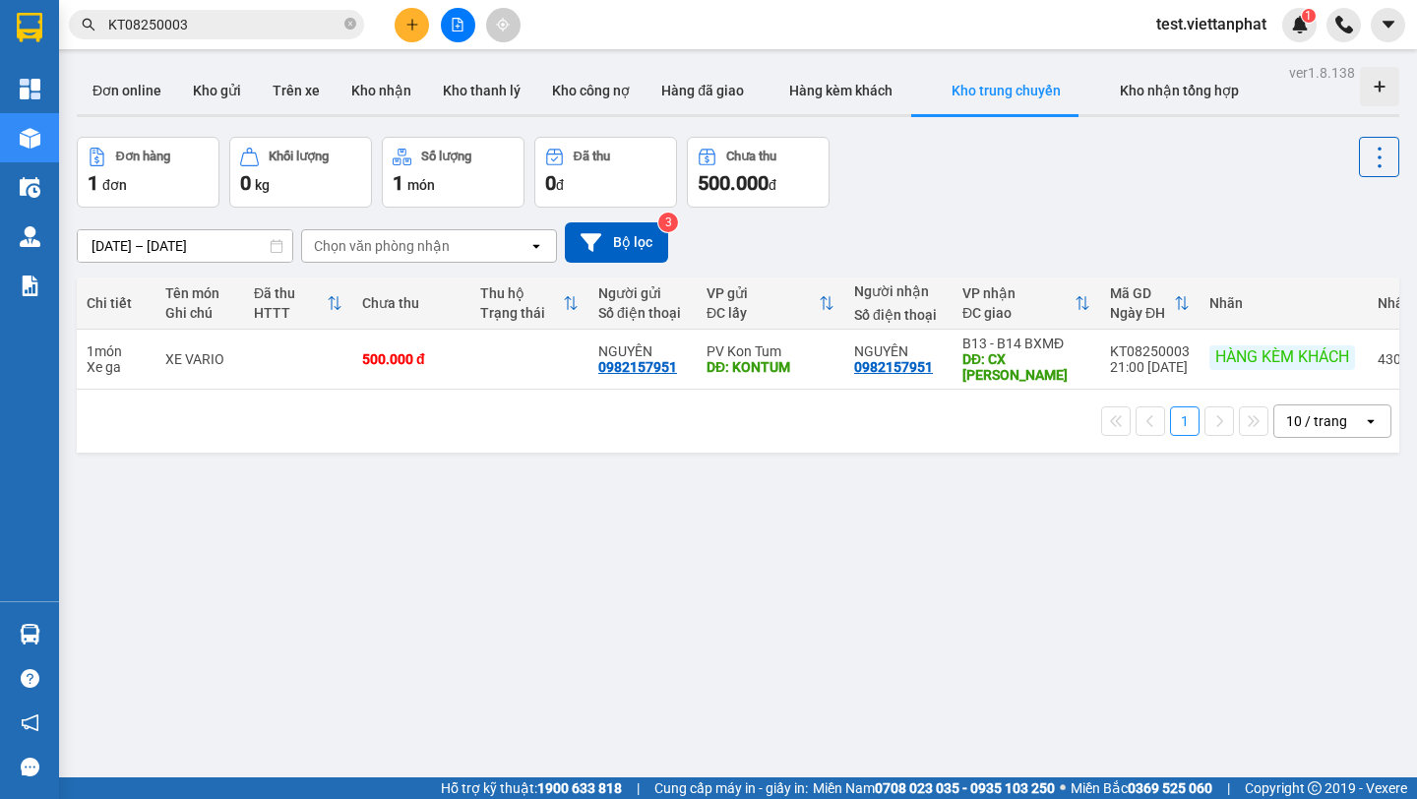
click at [1202, 24] on span "test.viettanphat" at bounding box center [1212, 24] width 142 height 25
click at [1206, 59] on span "Đăng xuất" at bounding box center [1218, 61] width 103 height 22
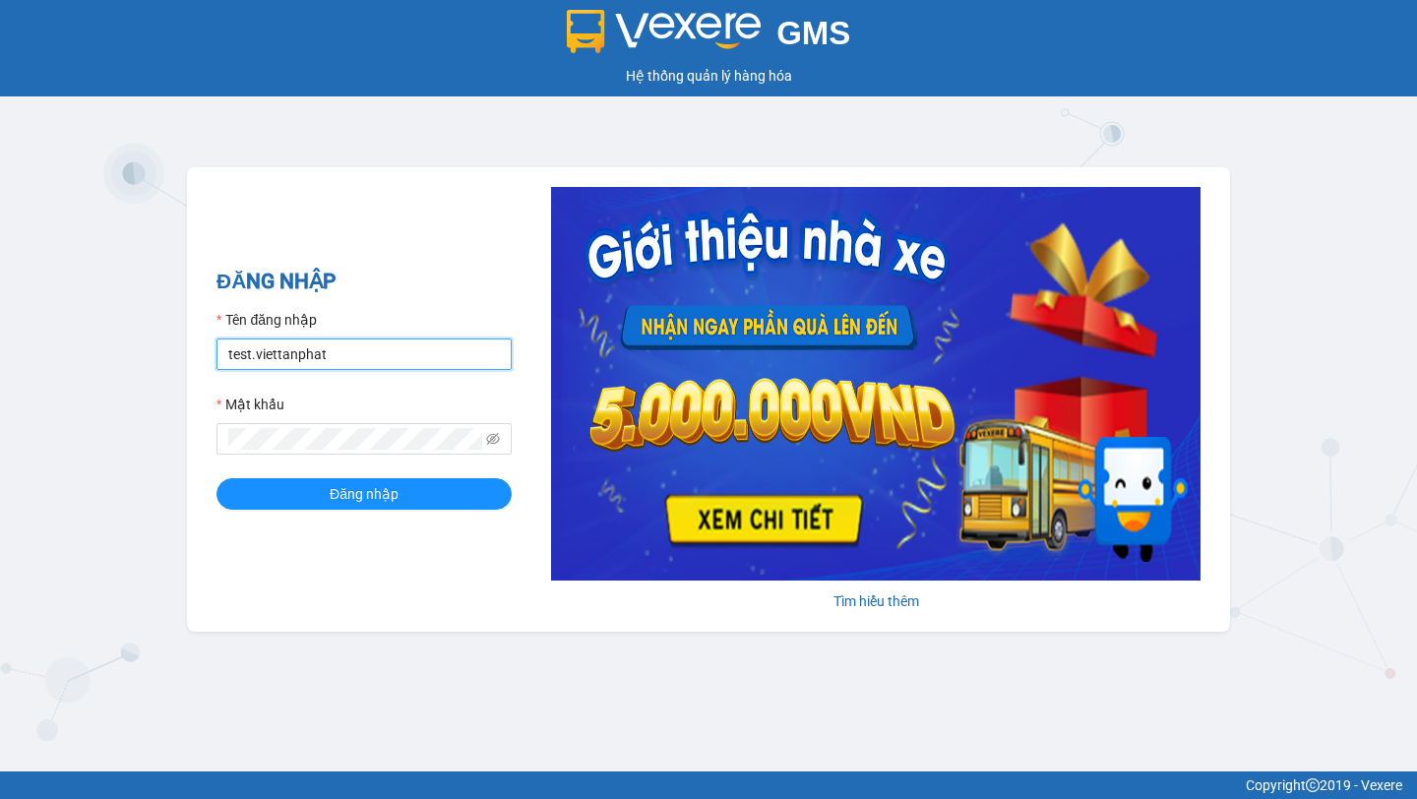
click at [332, 344] on input "test.viettanphat" at bounding box center [364, 354] width 295 height 31
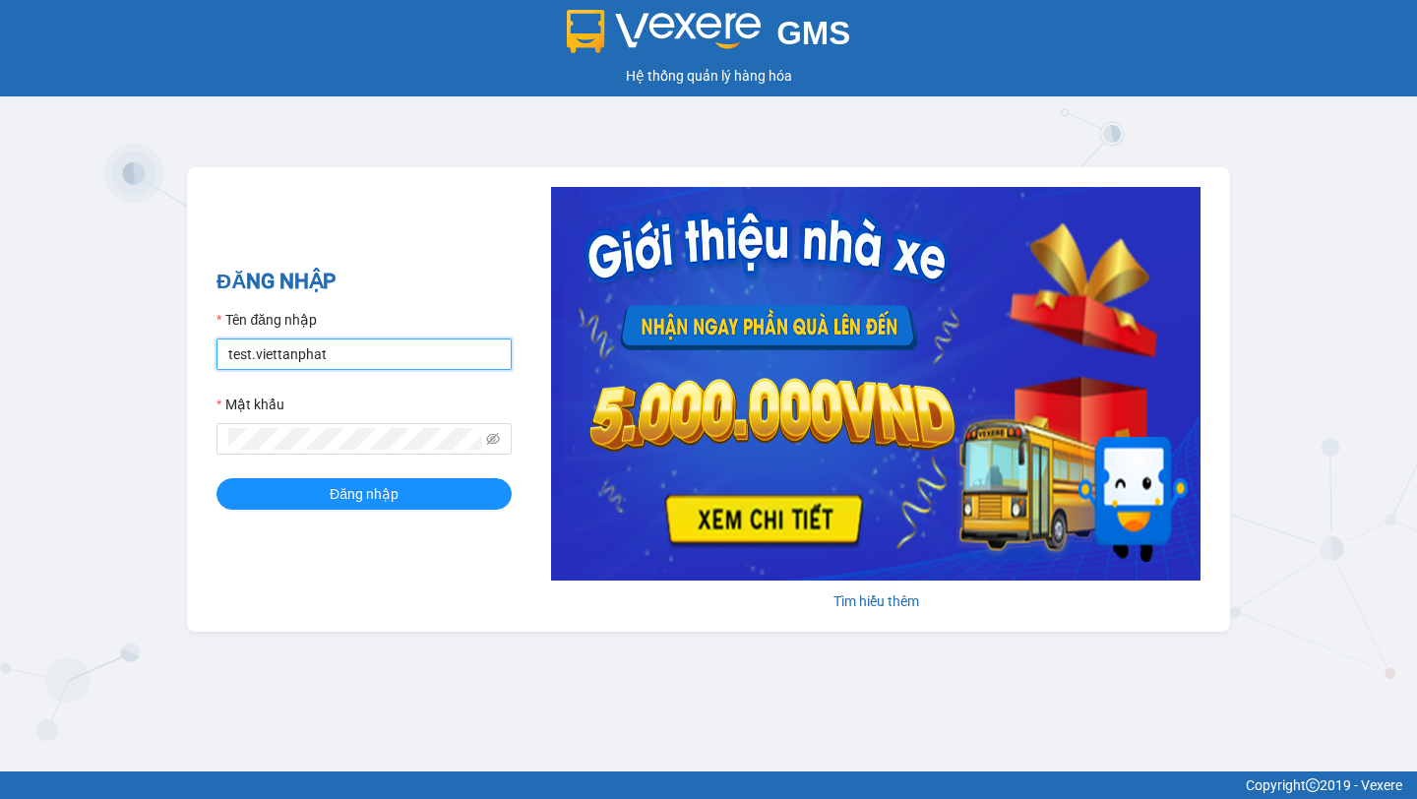
click at [332, 344] on input "test.viettanphat" at bounding box center [364, 354] width 295 height 31
paste input "nhaxe.trangngoc"
type input "nhaxe.trangngocphat"
click at [80, 391] on div "GMS Hệ thống quản lý hàng hóa ĐĂNG NHẬP Tên đăng nhập nhaxe.trangngocphat Mật k…" at bounding box center [708, 386] width 1417 height 772
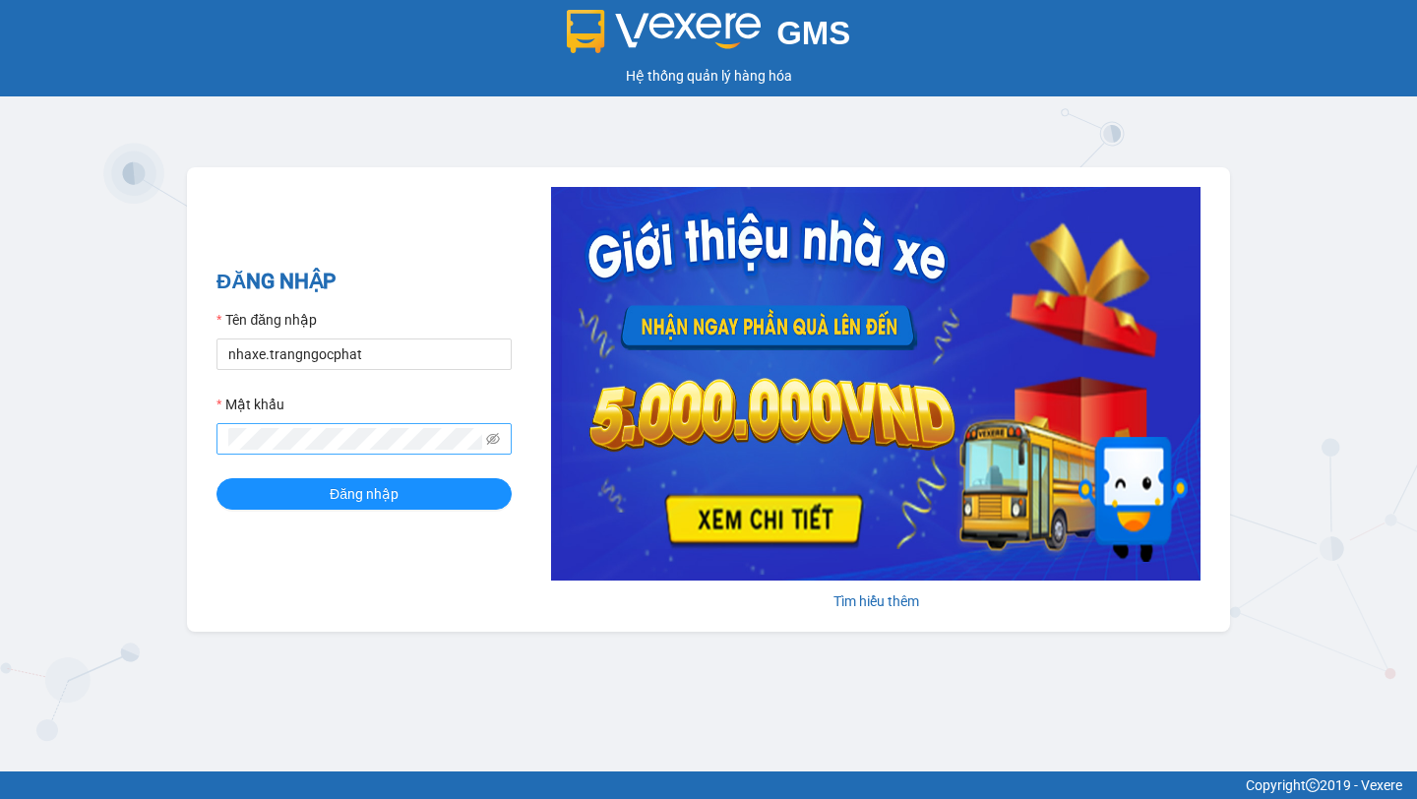
click at [315, 425] on span at bounding box center [364, 438] width 295 height 31
click at [311, 488] on button "Đăng nhập" at bounding box center [364, 493] width 295 height 31
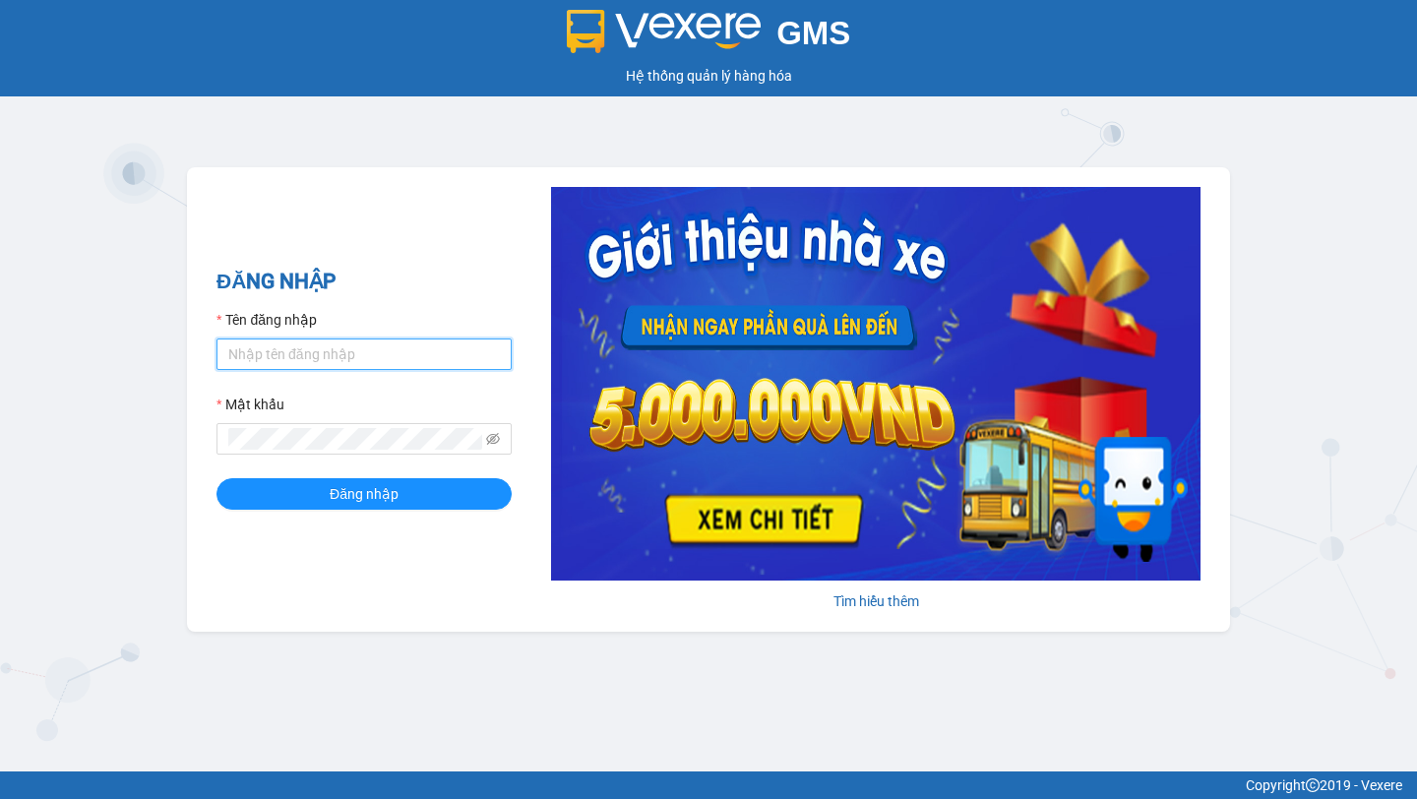
type input "test.viettanphat"
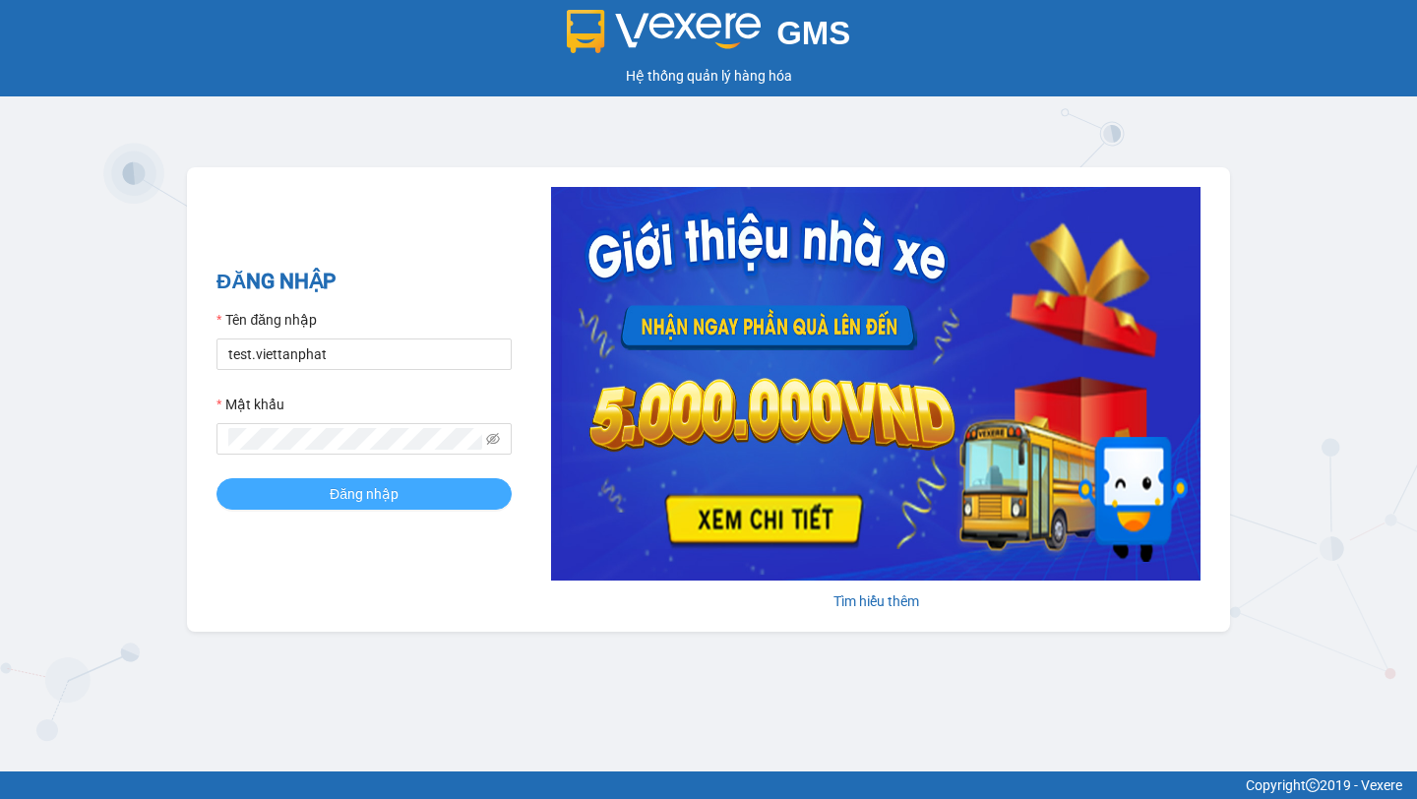
click at [311, 488] on button "Đăng nhập" at bounding box center [364, 493] width 295 height 31
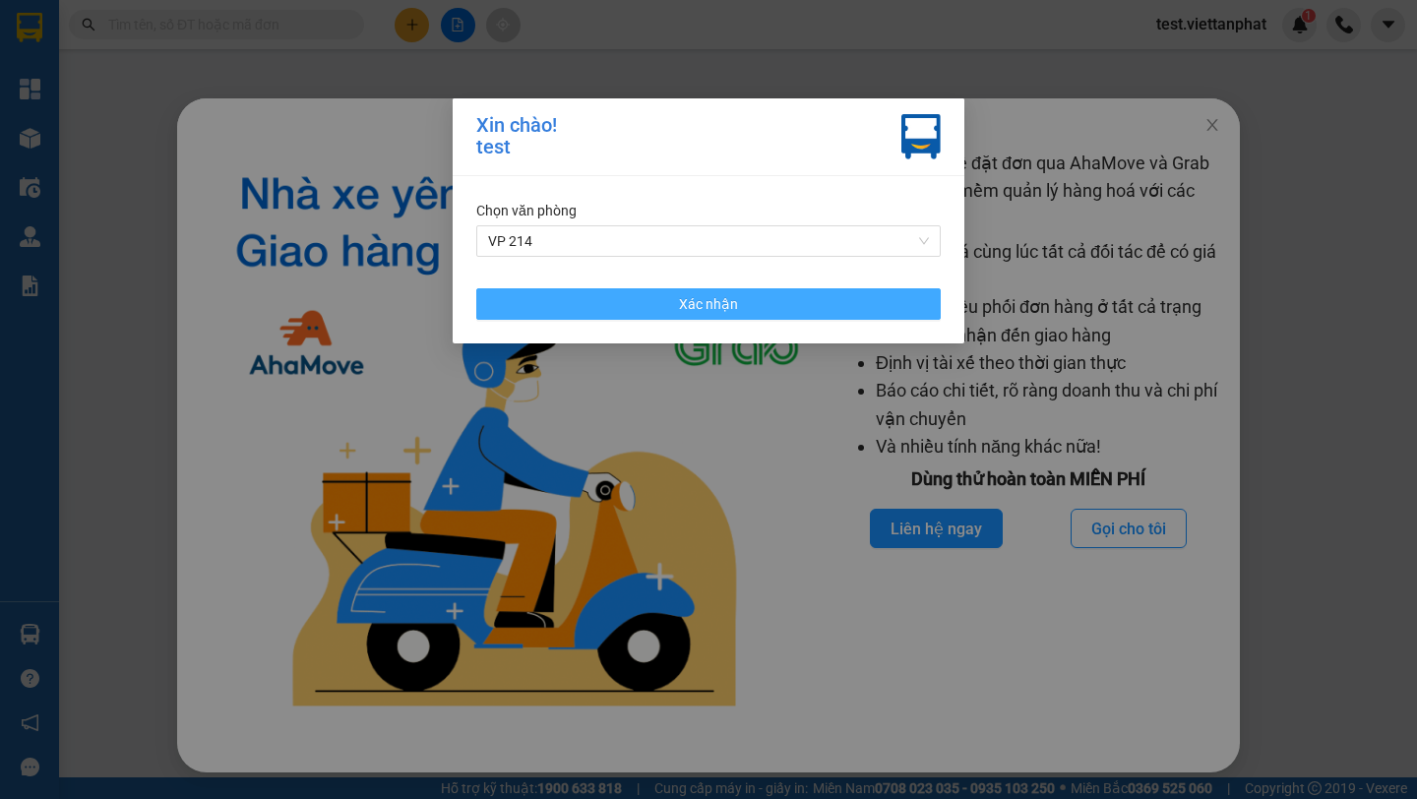
click at [811, 308] on button "Xác nhận" at bounding box center [708, 303] width 465 height 31
